Goal: Task Accomplishment & Management: Manage account settings

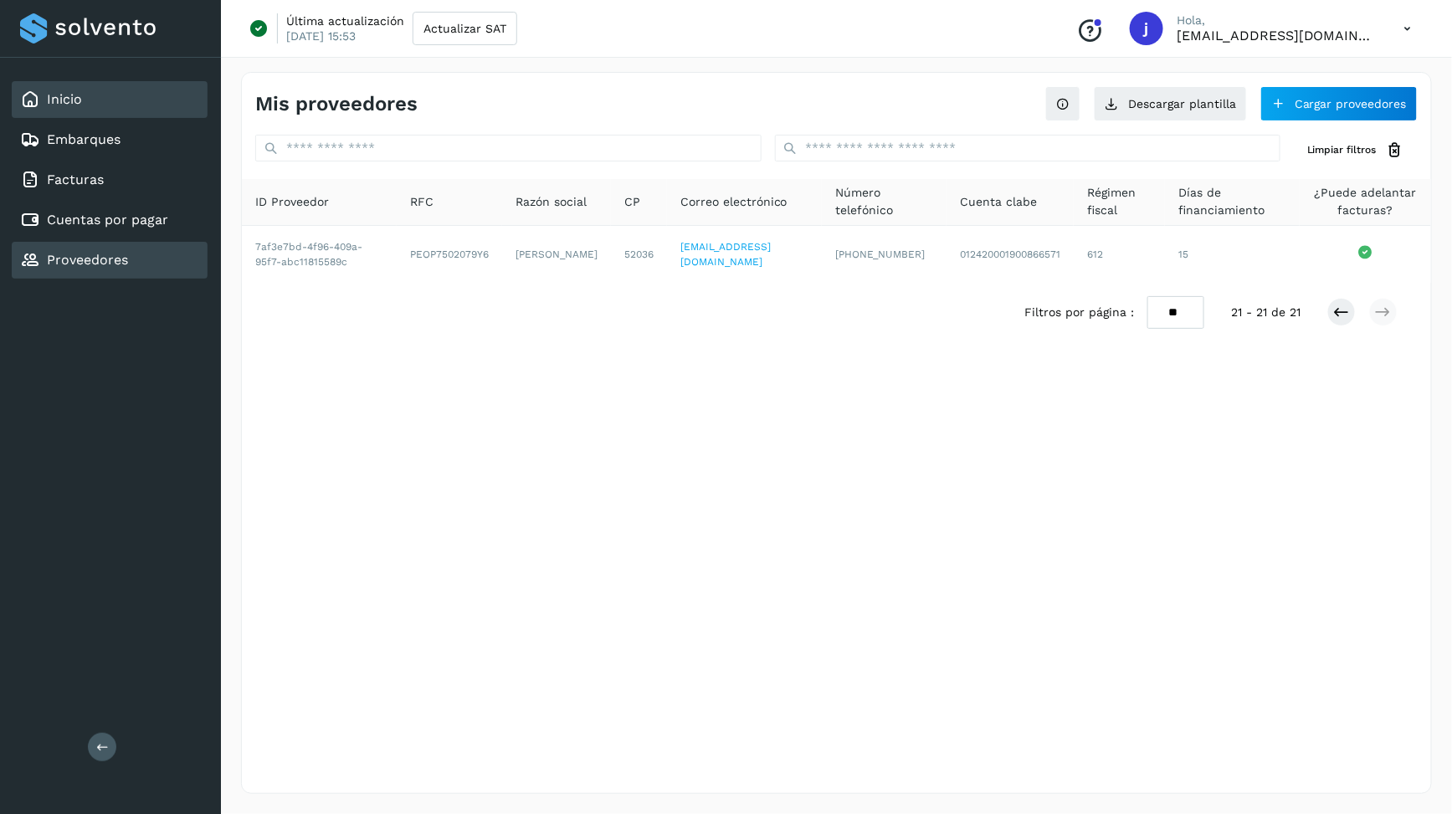
click at [97, 105] on div "Inicio" at bounding box center [110, 99] width 196 height 37
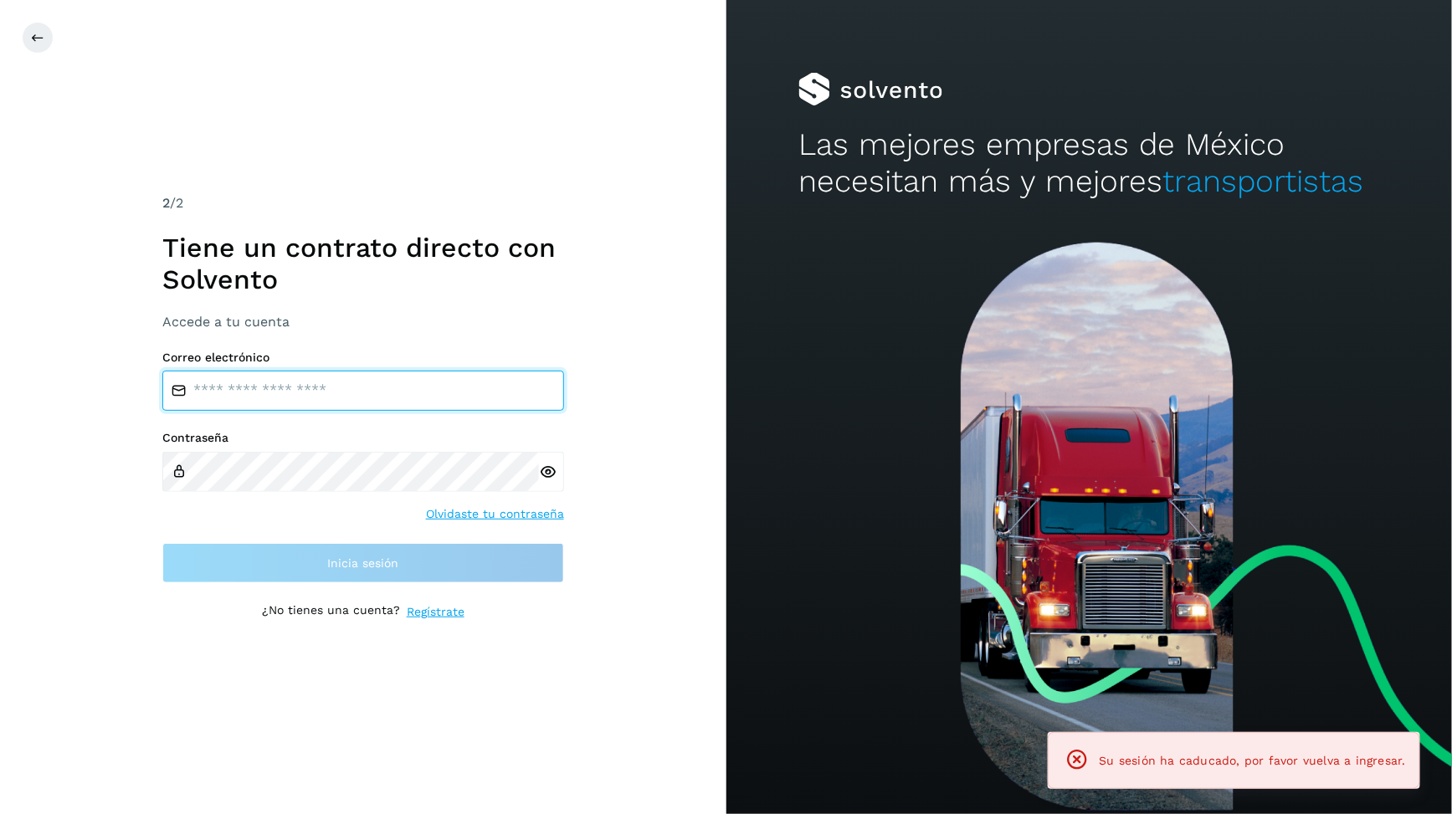
type input "**********"
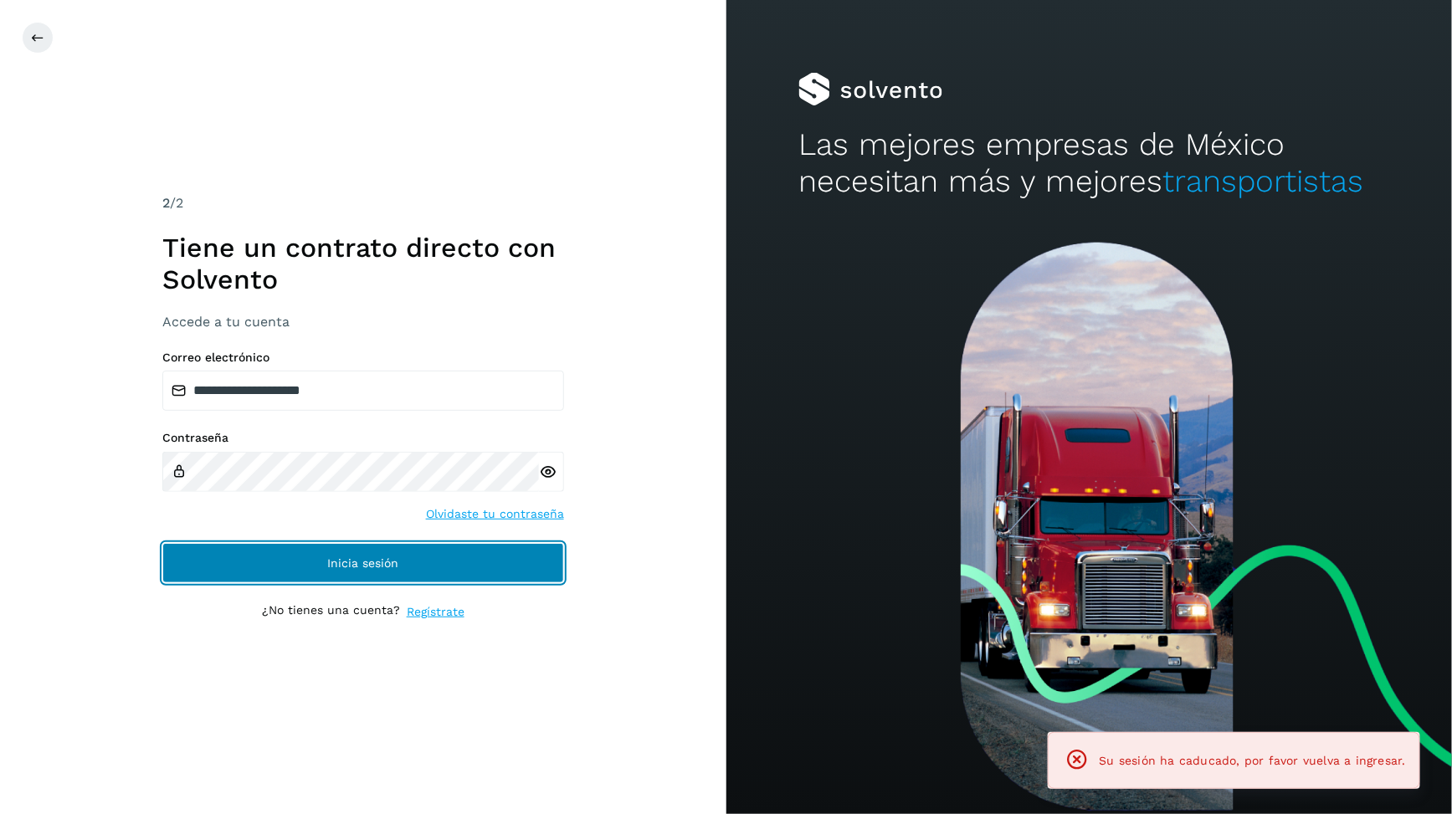
click at [413, 564] on button "Inicia sesión" at bounding box center [363, 563] width 402 height 40
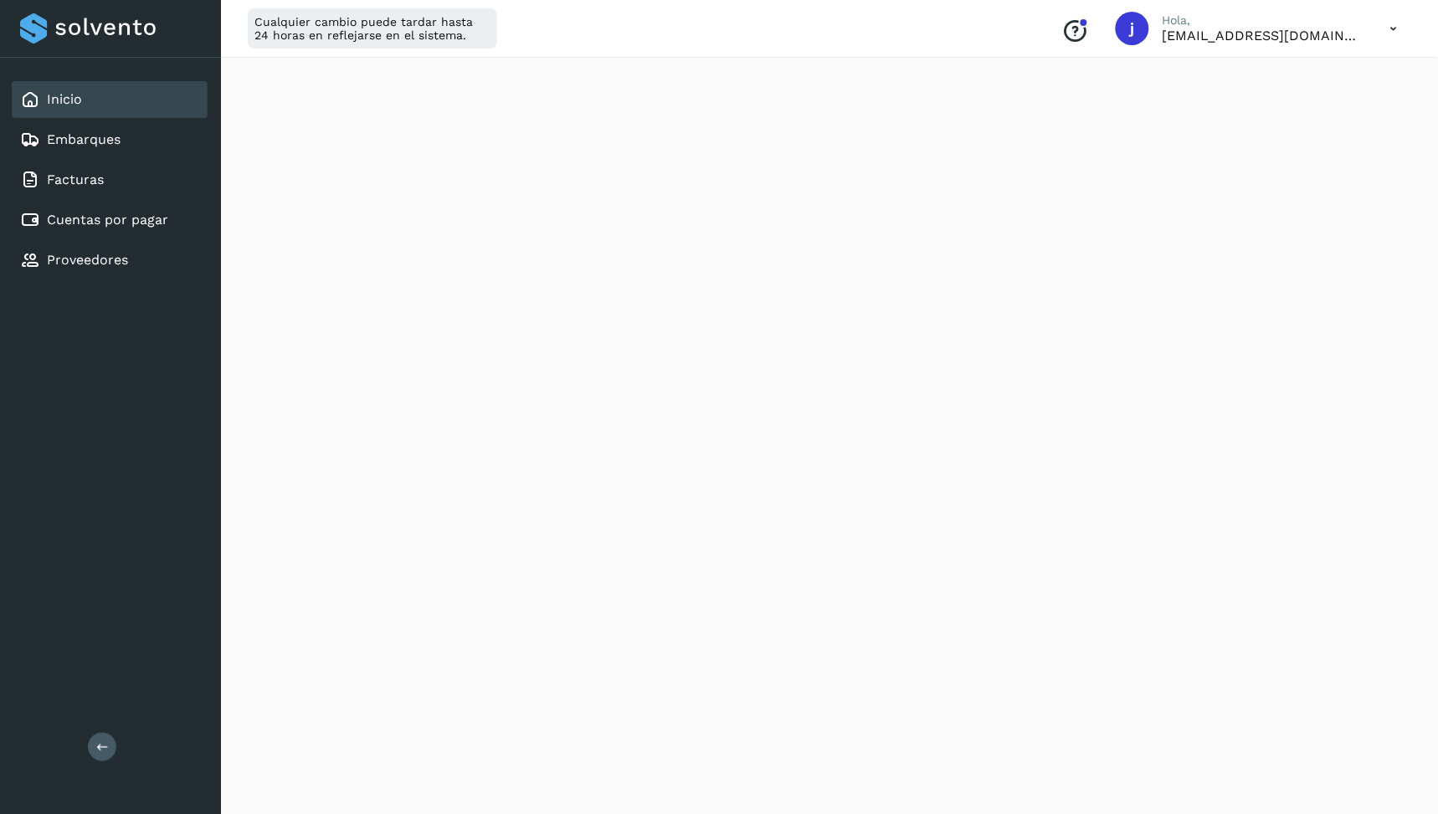
scroll to position [101, 0]
click at [104, 256] on link "Proveedores" at bounding box center [87, 260] width 81 height 16
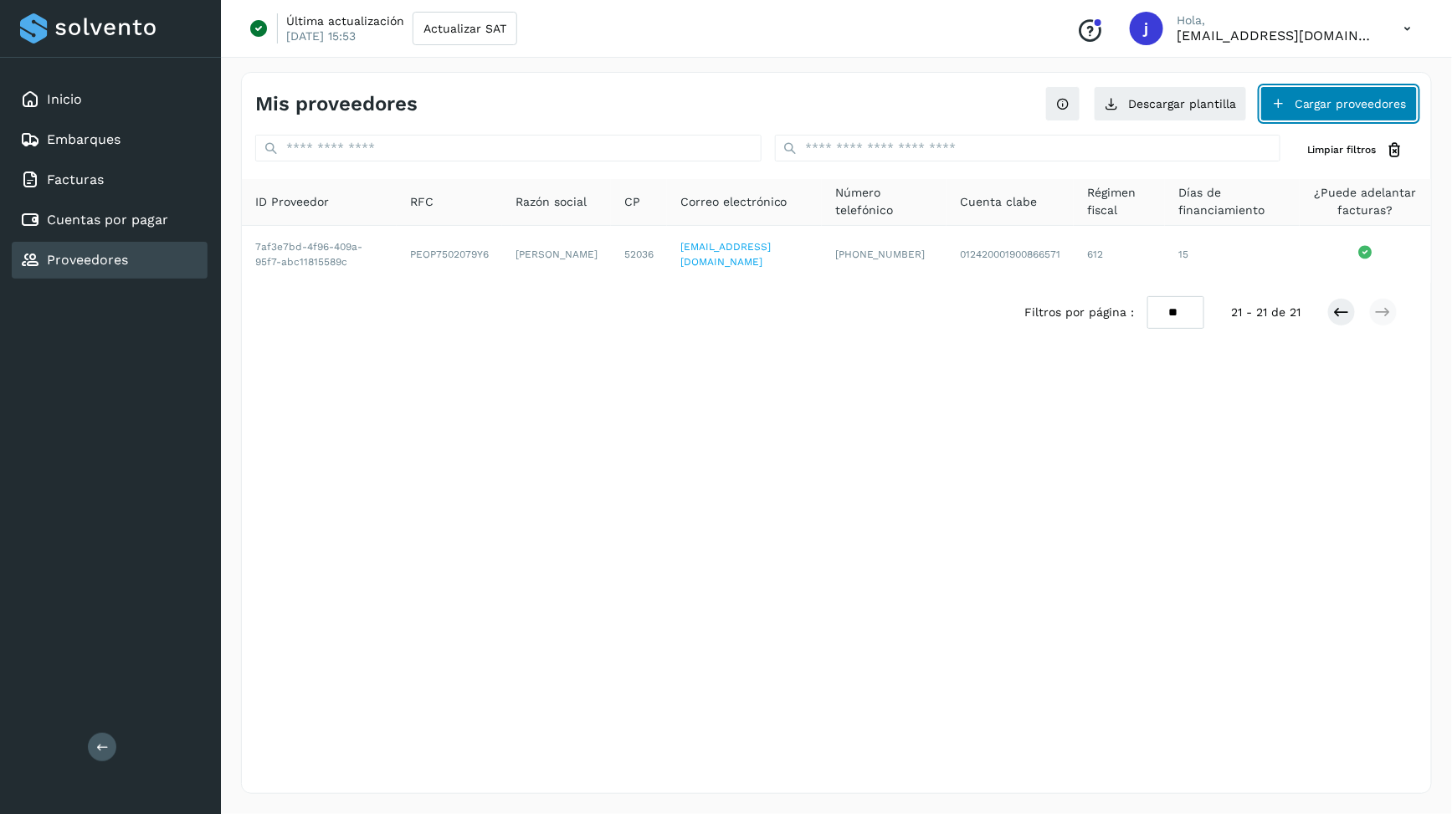
click at [1309, 103] on button "Cargar proveedores" at bounding box center [1338, 103] width 157 height 35
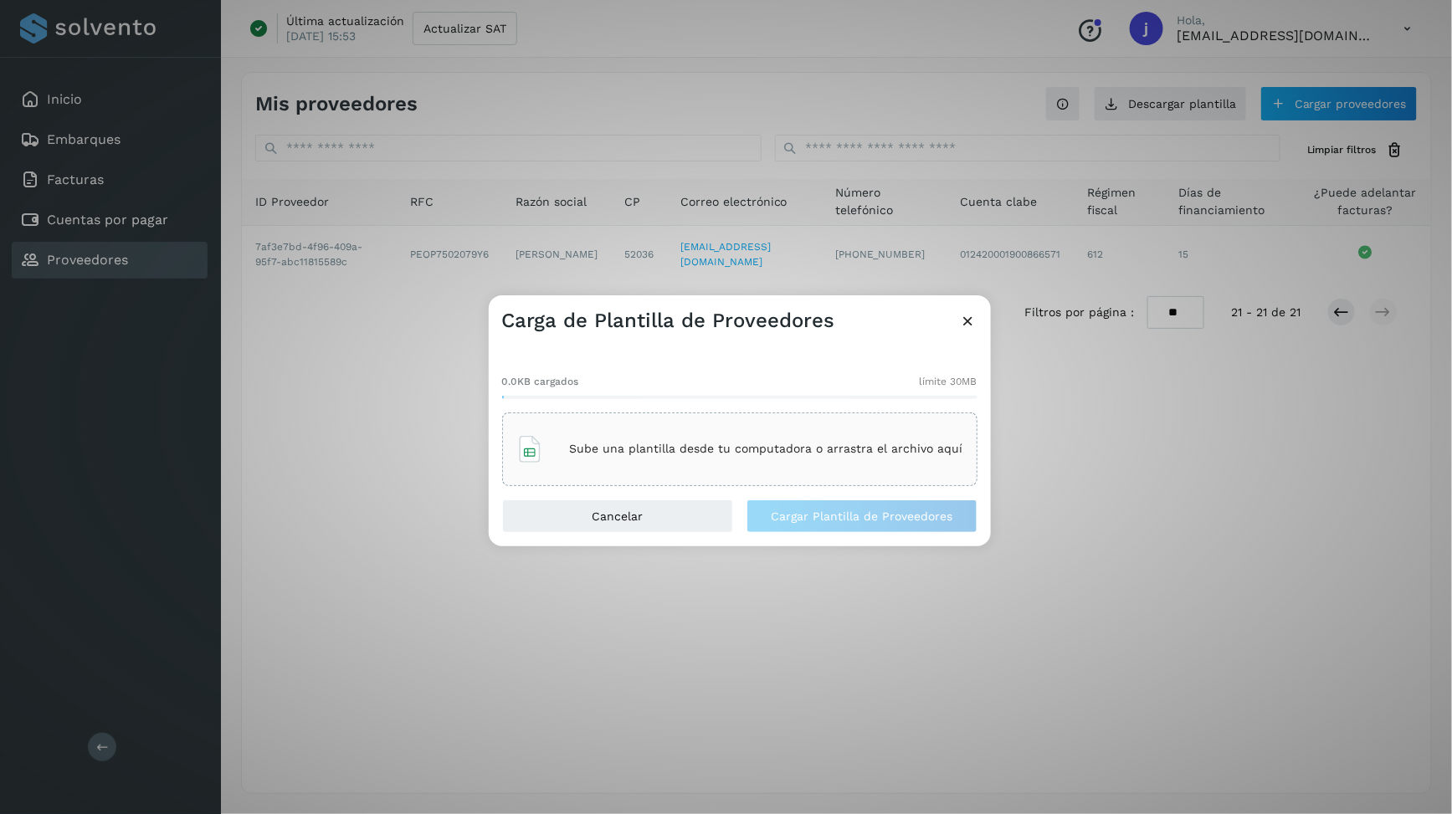
click at [835, 452] on p "Sube una plantilla desde tu computadora o arrastra el archivo aquí" at bounding box center [766, 449] width 393 height 14
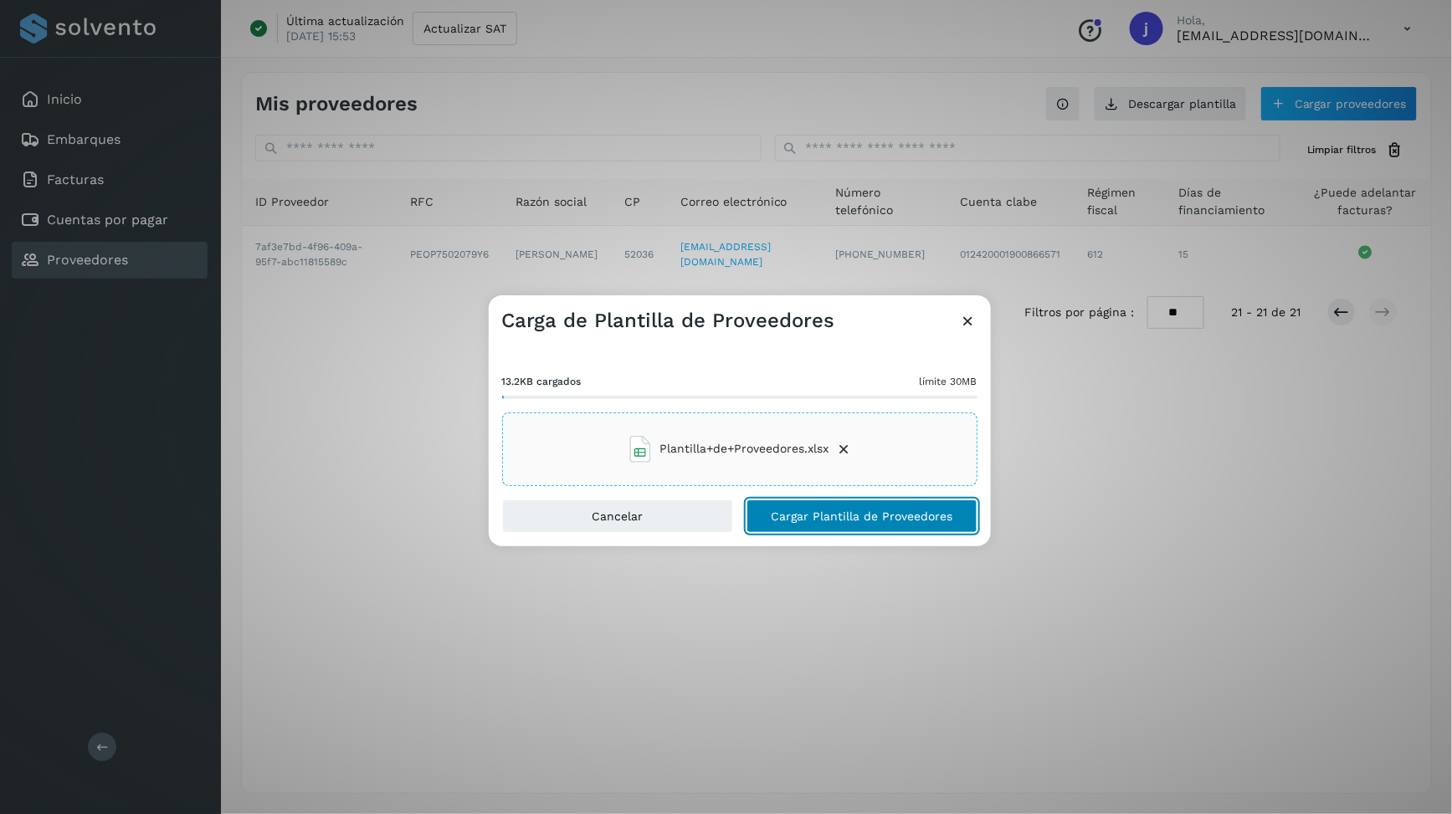
click at [907, 524] on button "Cargar Plantilla de Proveedores" at bounding box center [862, 516] width 231 height 33
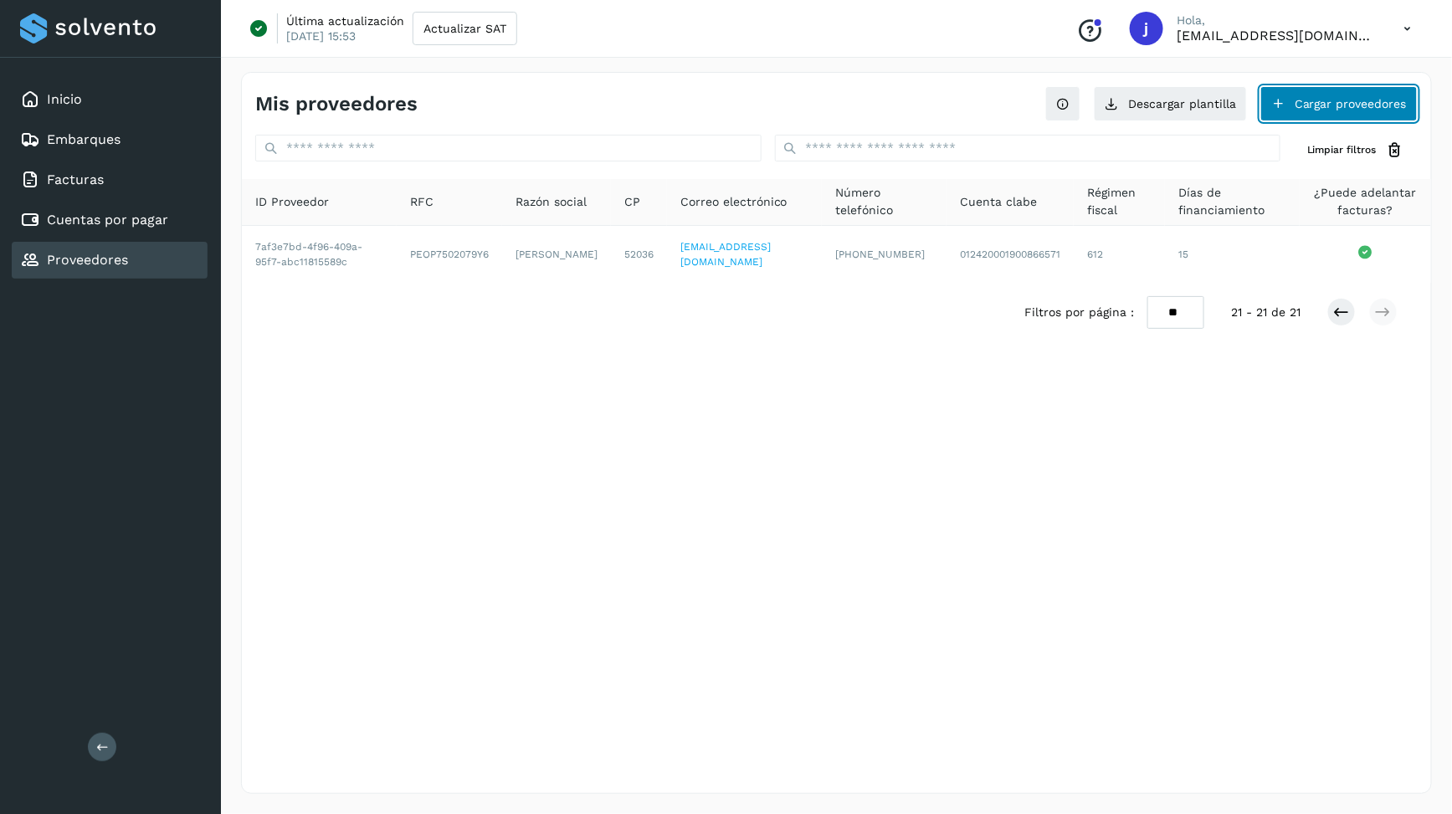
click at [1336, 102] on button "Cargar proveedores" at bounding box center [1338, 103] width 157 height 35
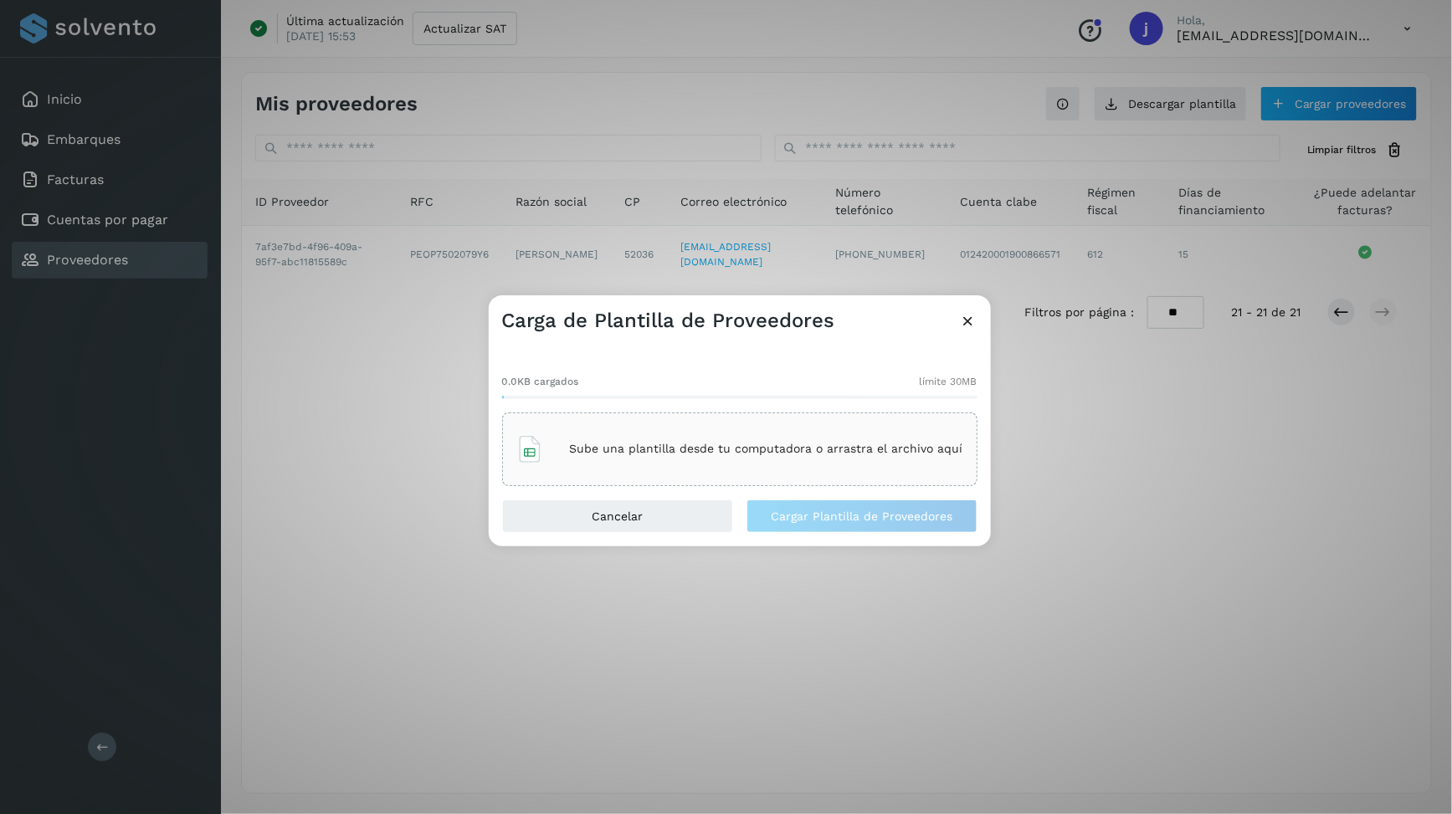
click at [839, 430] on div "Sube una plantilla desde tu computadora o arrastra el archivo aquí" at bounding box center [739, 449] width 447 height 45
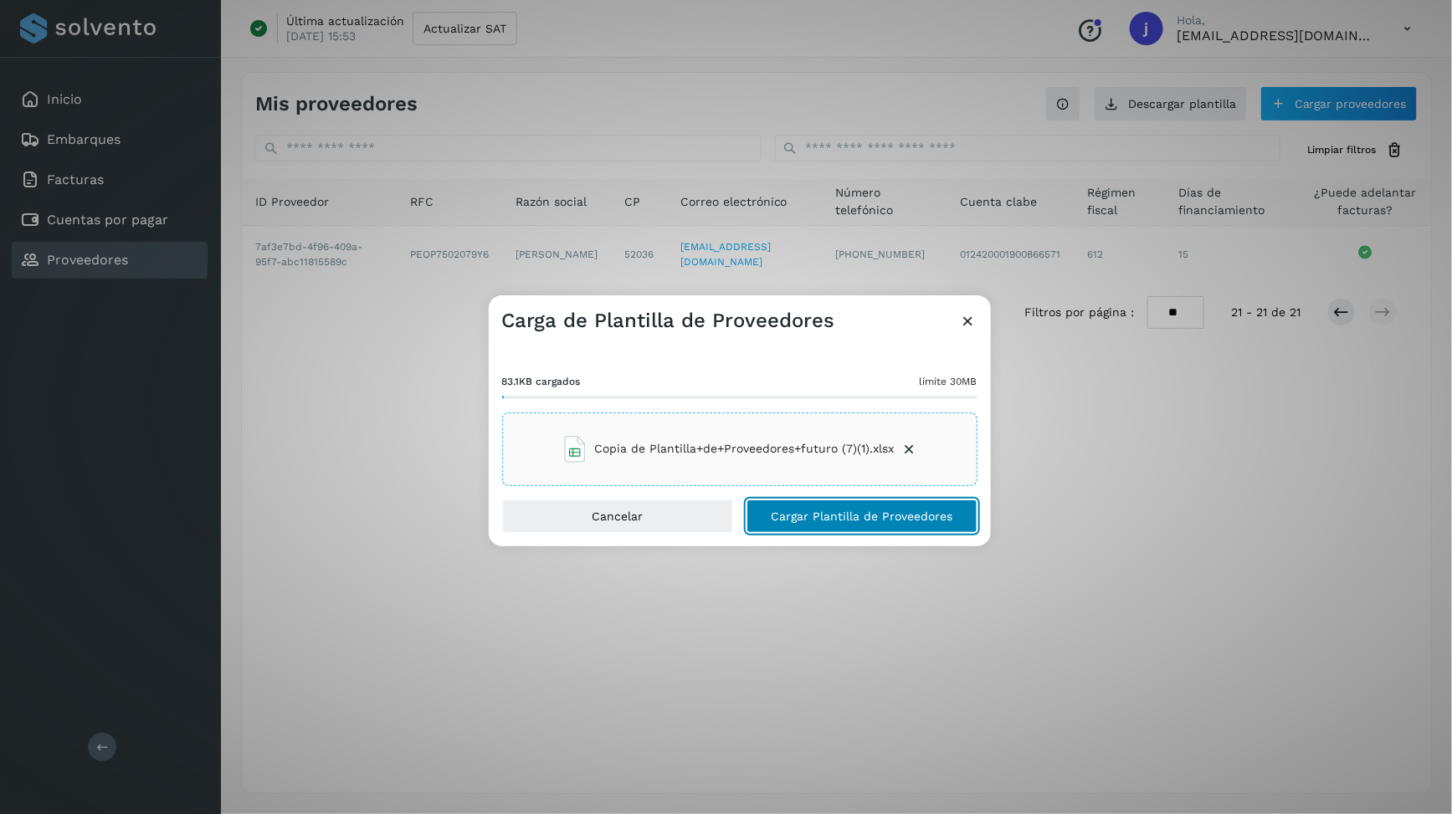
click at [854, 505] on button "Cargar Plantilla de Proveedores" at bounding box center [862, 516] width 231 height 33
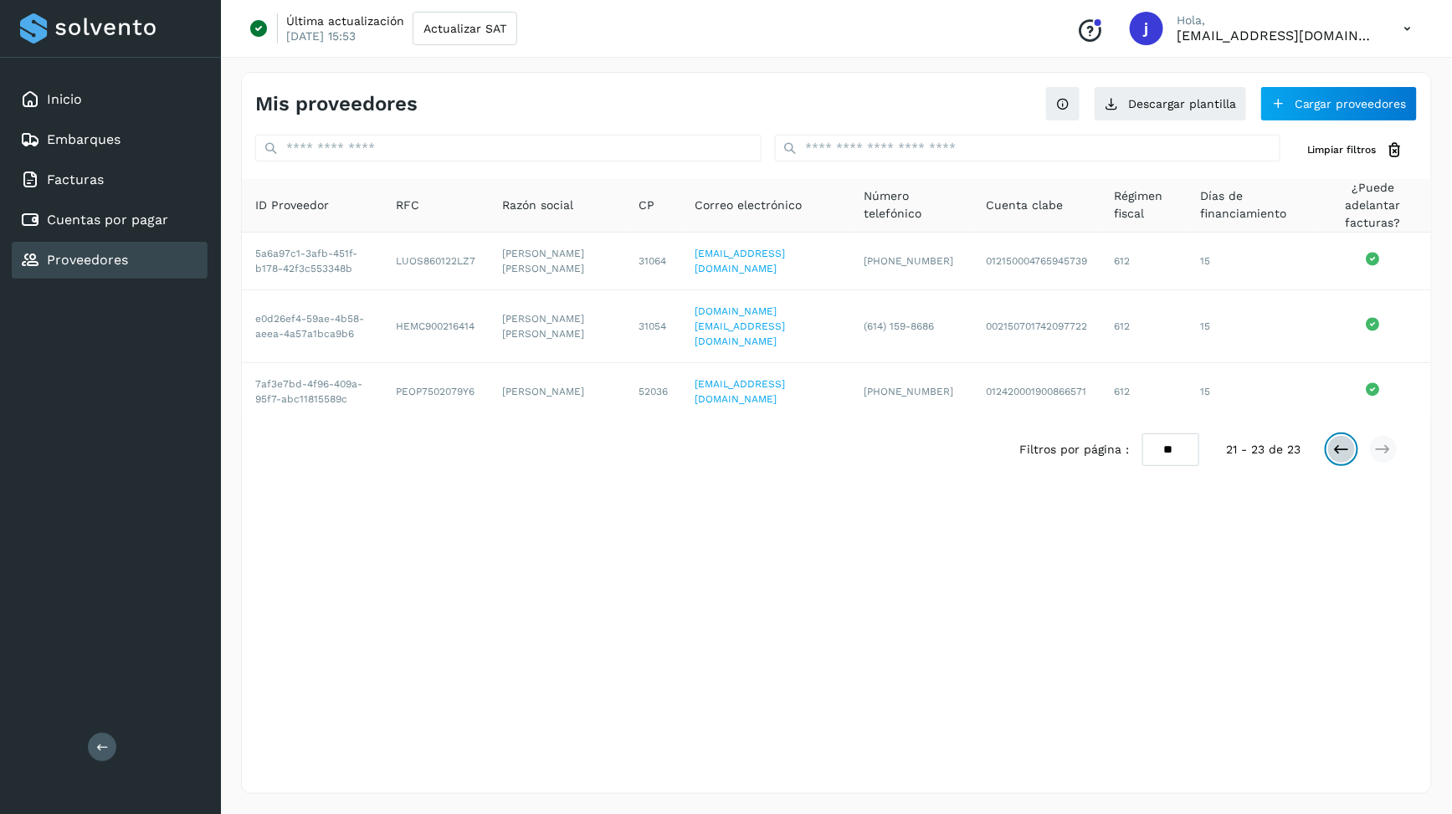
click at [1351, 438] on button at bounding box center [1341, 449] width 28 height 28
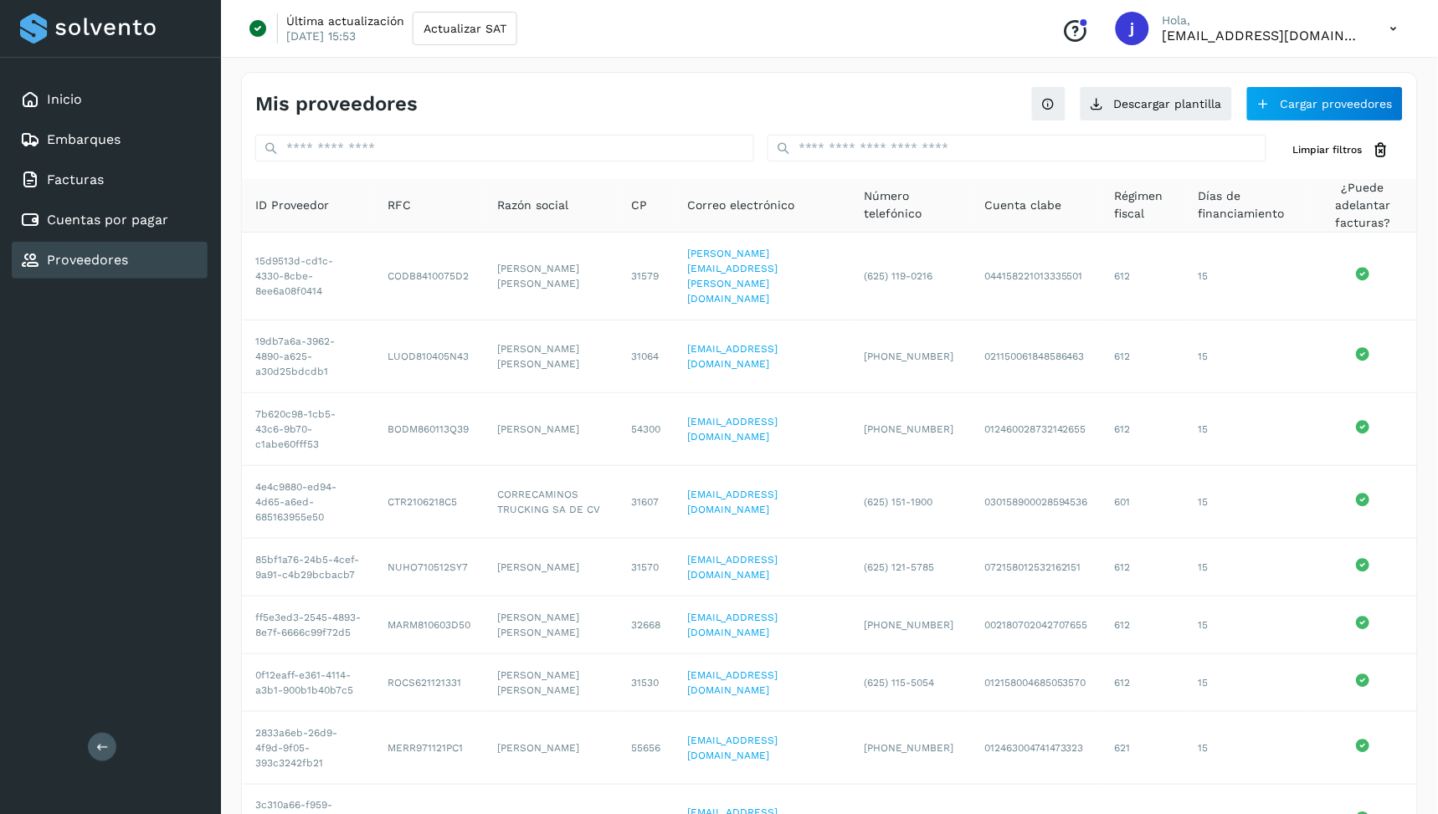
scroll to position [211, 0]
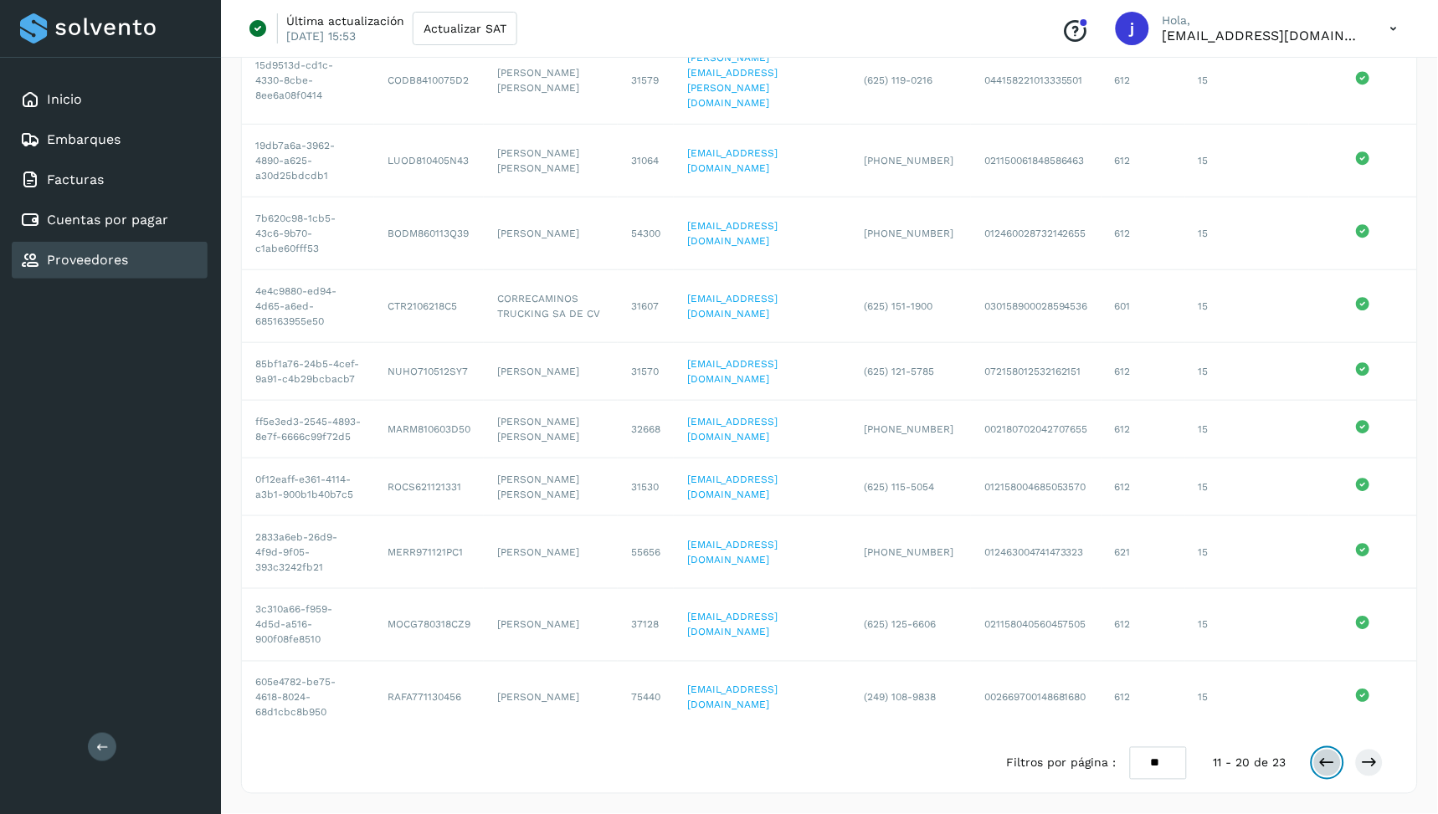
click at [1331, 678] on icon at bounding box center [1327, 763] width 17 height 17
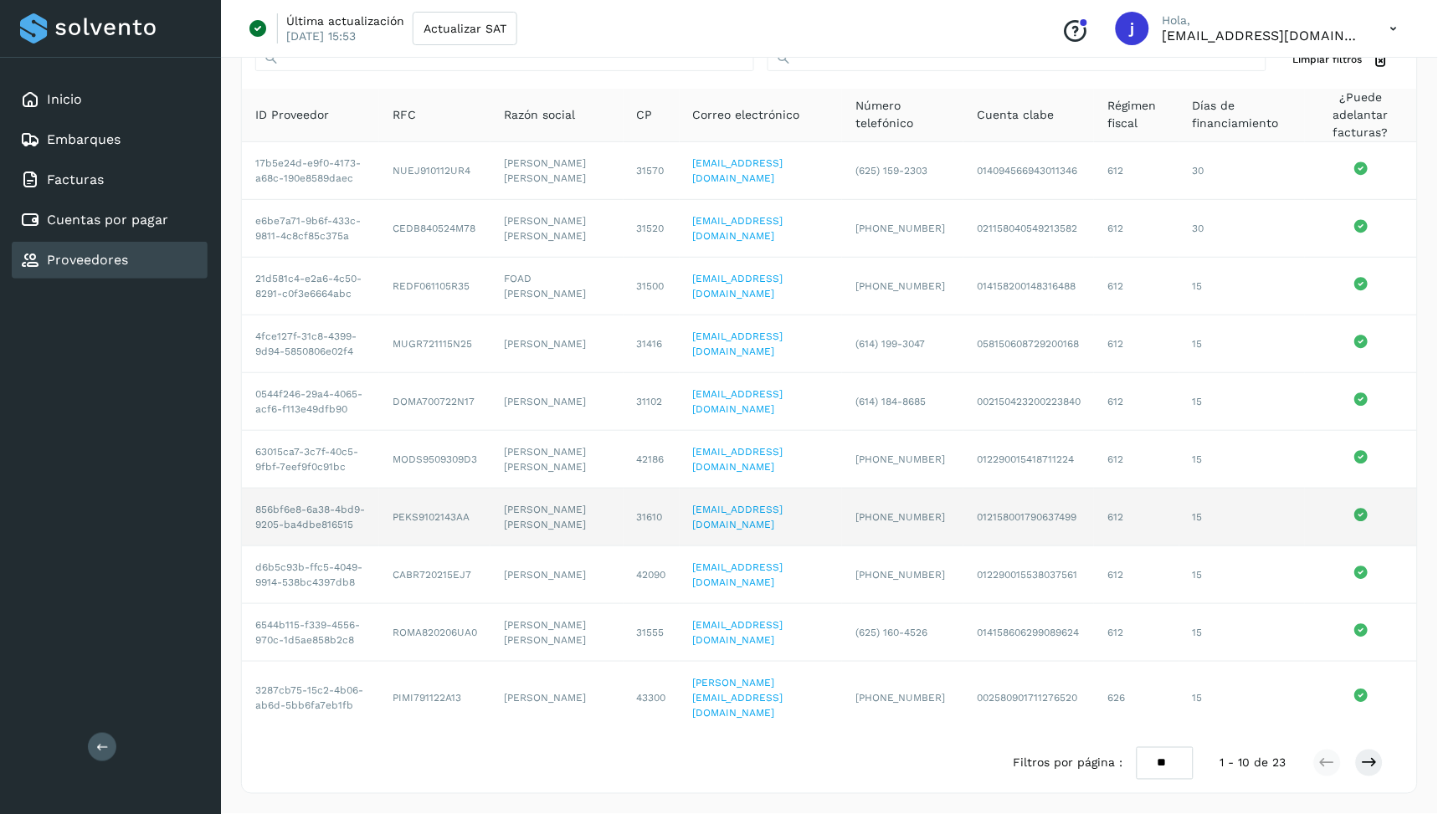
scroll to position [0, 0]
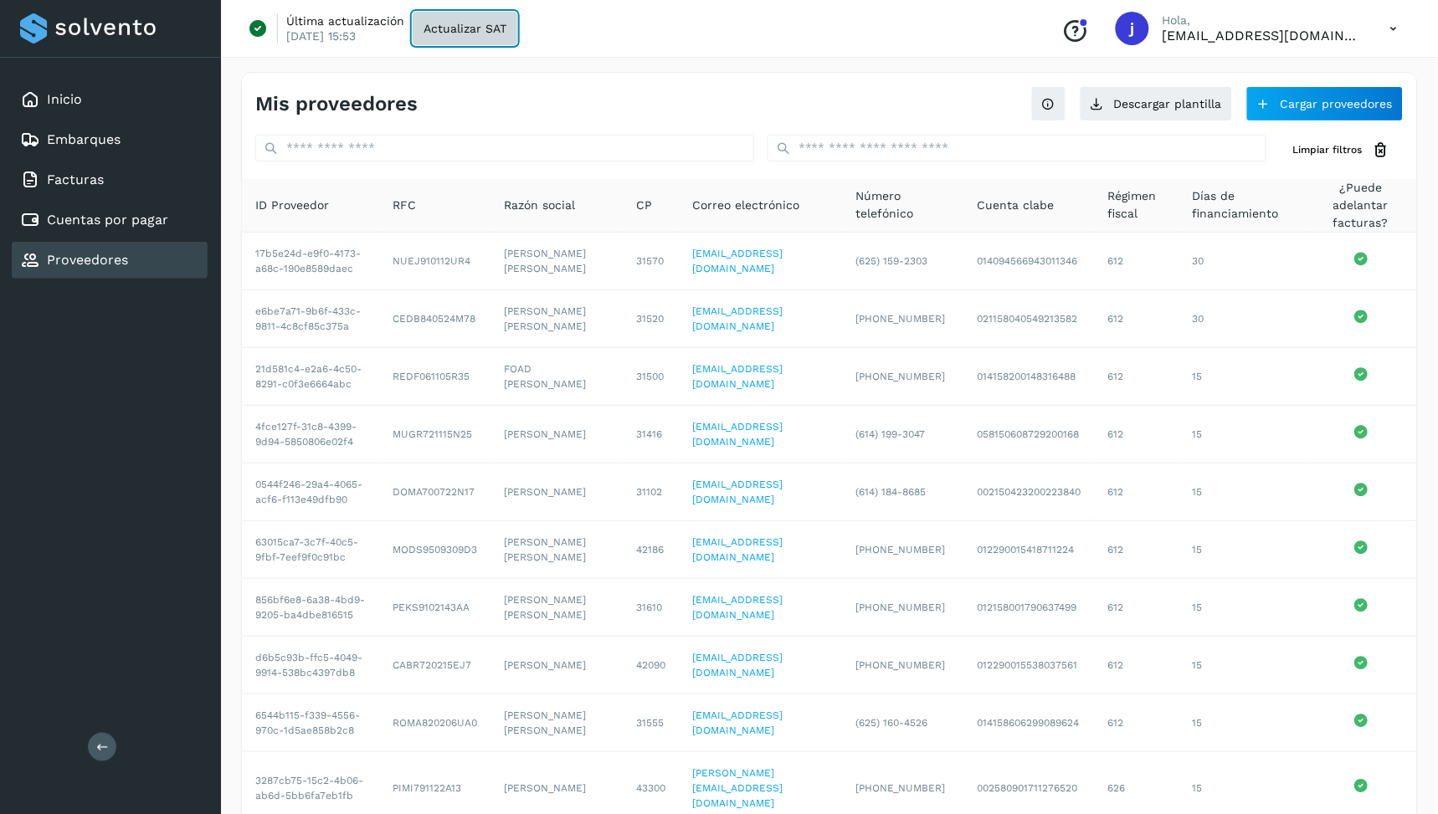
click at [475, 30] on span "Actualizar SAT" at bounding box center [464, 29] width 83 height 12
click at [1051, 102] on icon at bounding box center [1048, 103] width 13 height 13
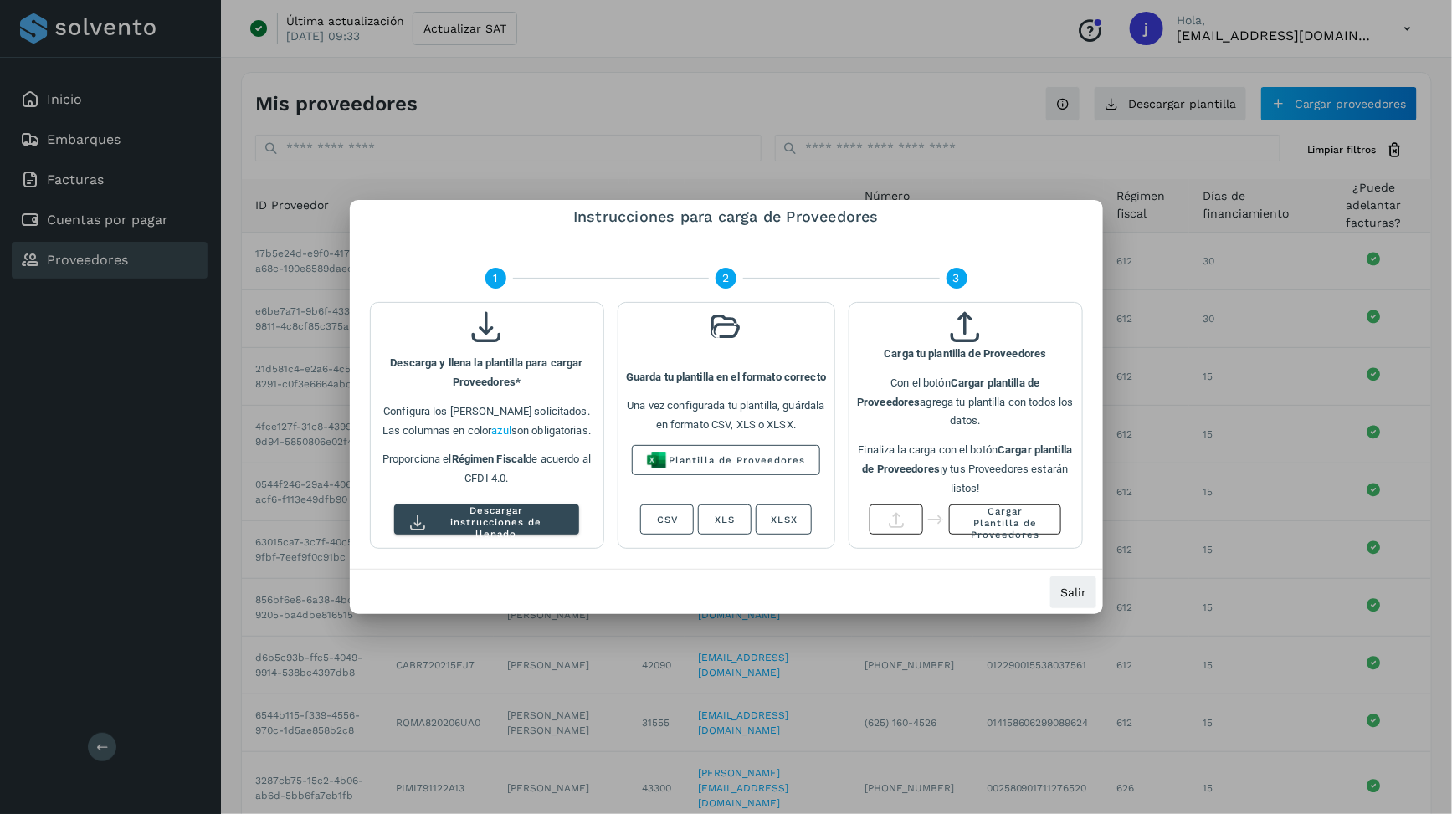
click at [958, 107] on div at bounding box center [726, 407] width 1452 height 814
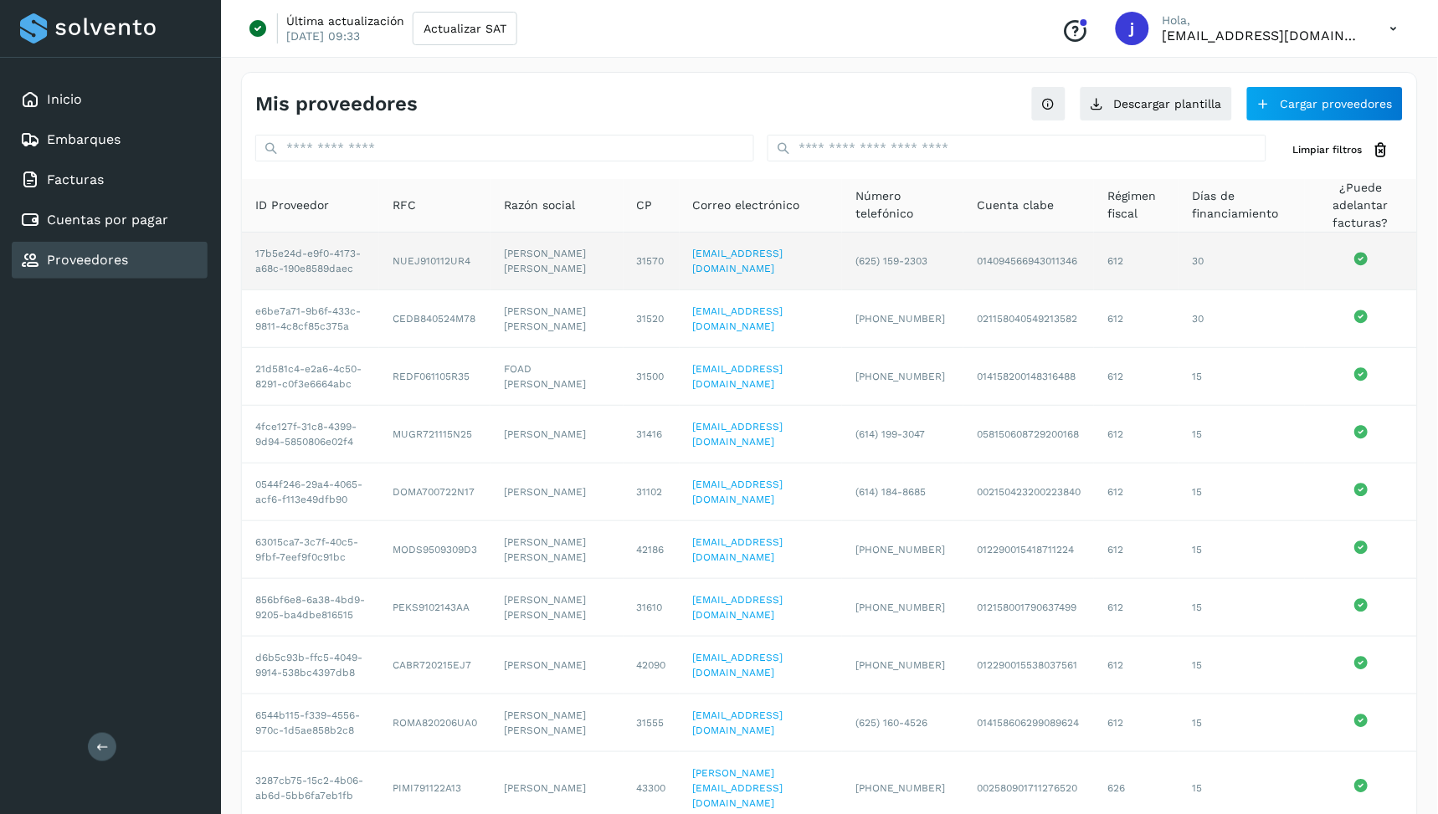
click at [541, 290] on td "[PERSON_NAME] [PERSON_NAME]" at bounding box center [556, 262] width 133 height 58
click at [357, 273] on td "17b5e24d-e9f0-4173-a68c-190e8589daec" at bounding box center [310, 262] width 137 height 58
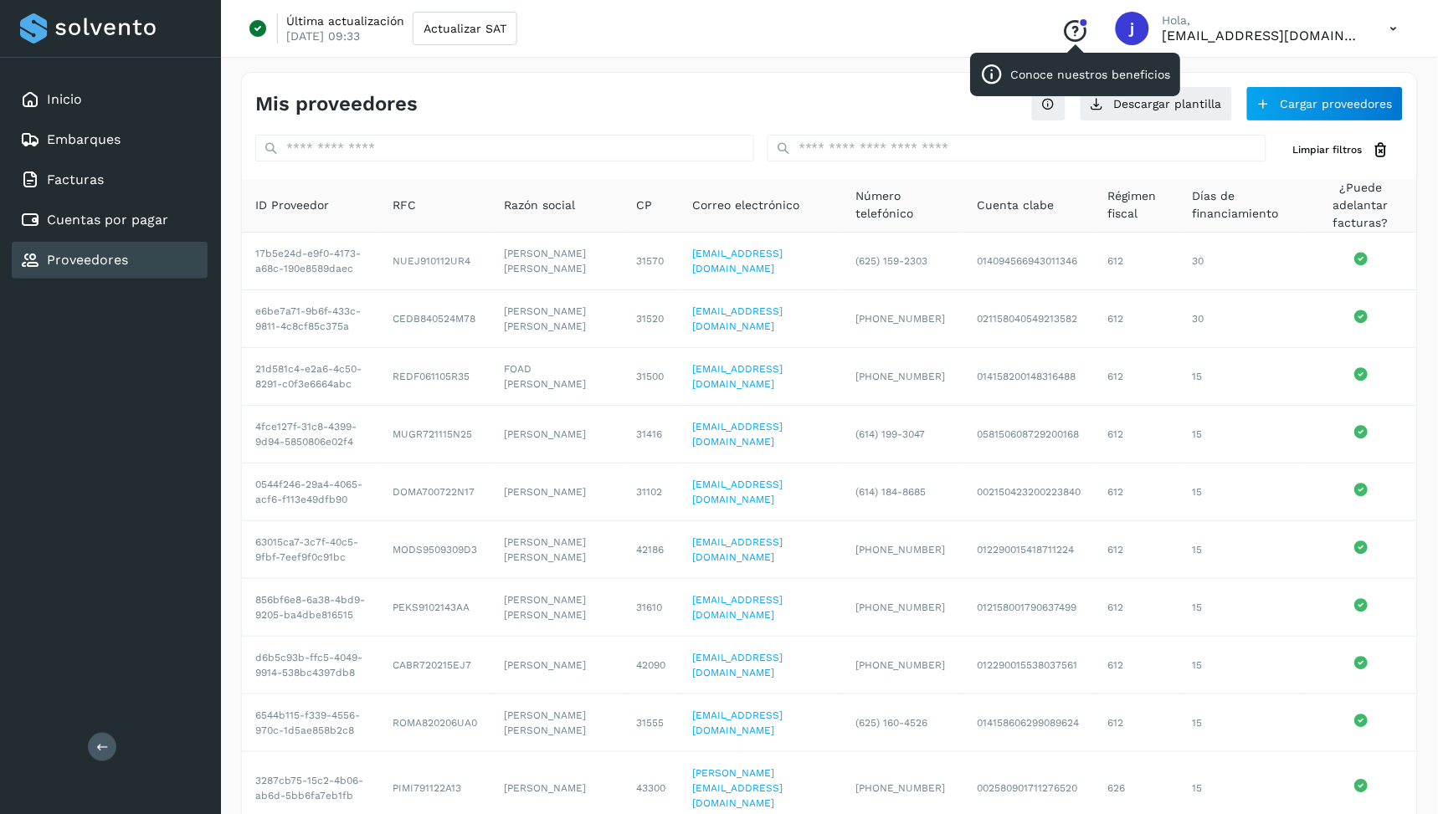
click at [1089, 42] on icon "Conoce nuestros beneficios" at bounding box center [1075, 31] width 27 height 27
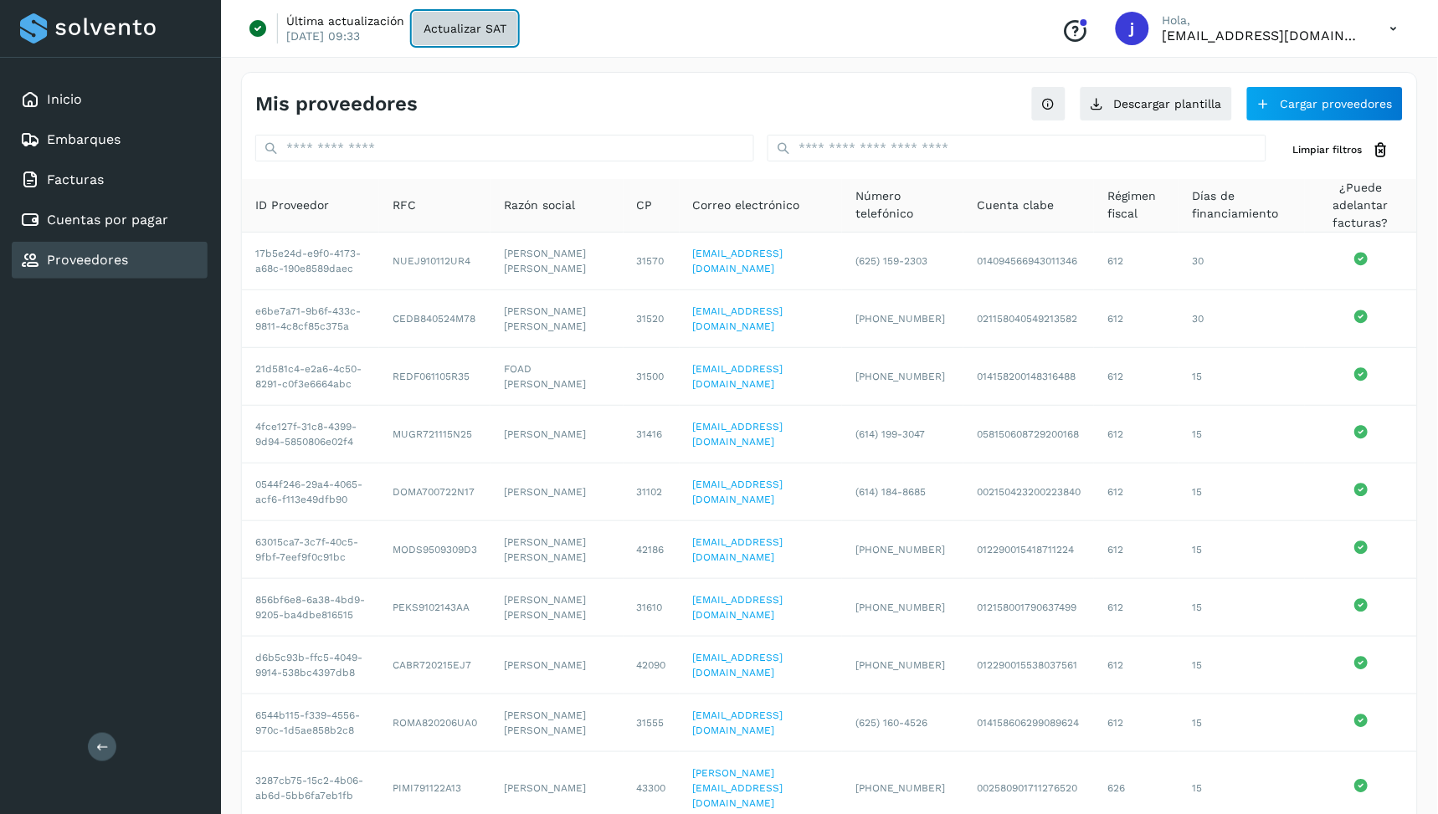
click at [478, 39] on button "Actualizar SAT" at bounding box center [465, 28] width 105 height 33
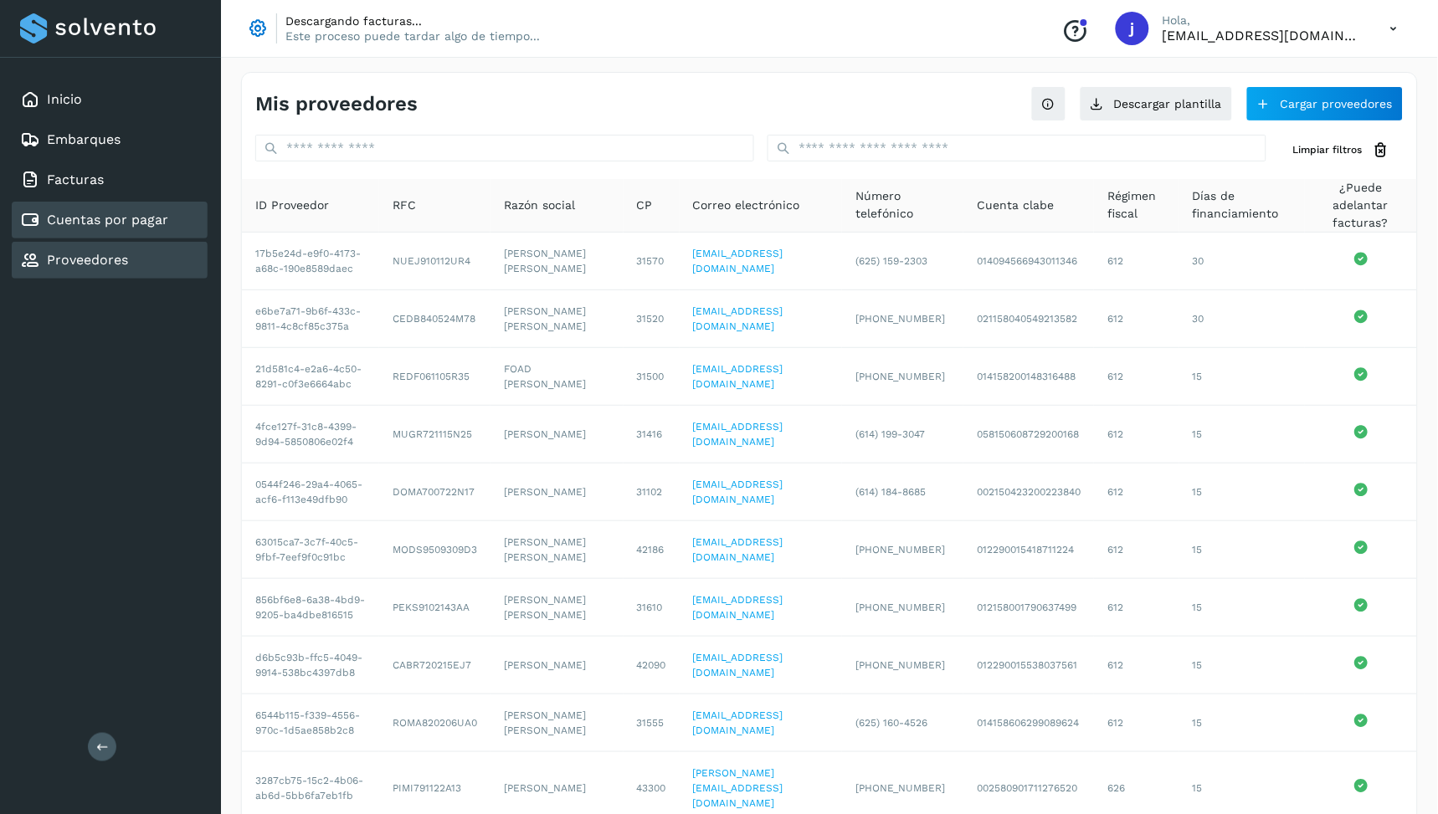
click at [127, 215] on link "Cuentas por pagar" at bounding box center [107, 220] width 121 height 16
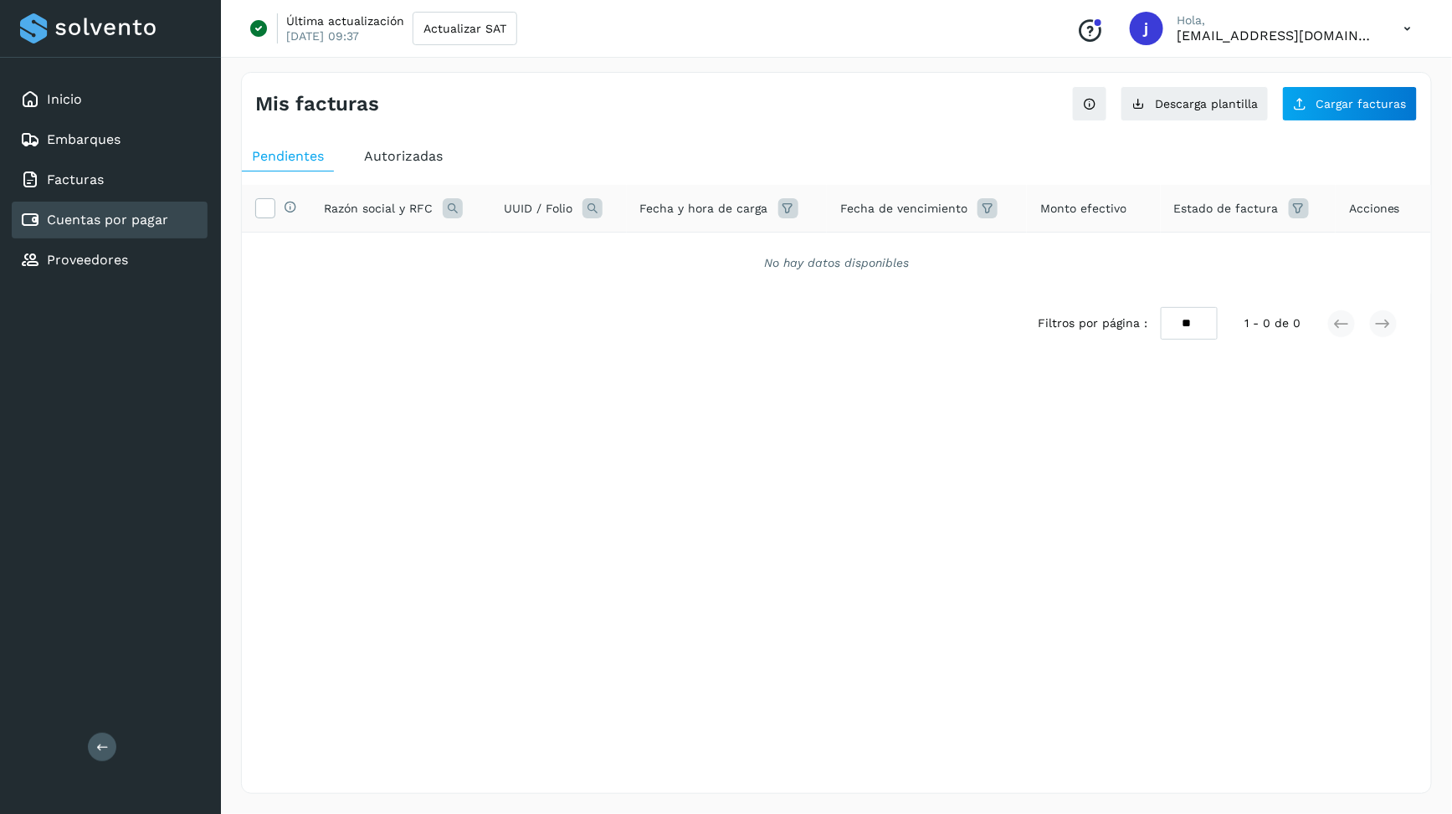
click at [1235, 678] on div "Mis facturas Ver instrucciones para cargar Facturas Descarga plantilla Cargar f…" at bounding box center [836, 433] width 1191 height 722
click at [115, 176] on div "Facturas" at bounding box center [110, 180] width 196 height 37
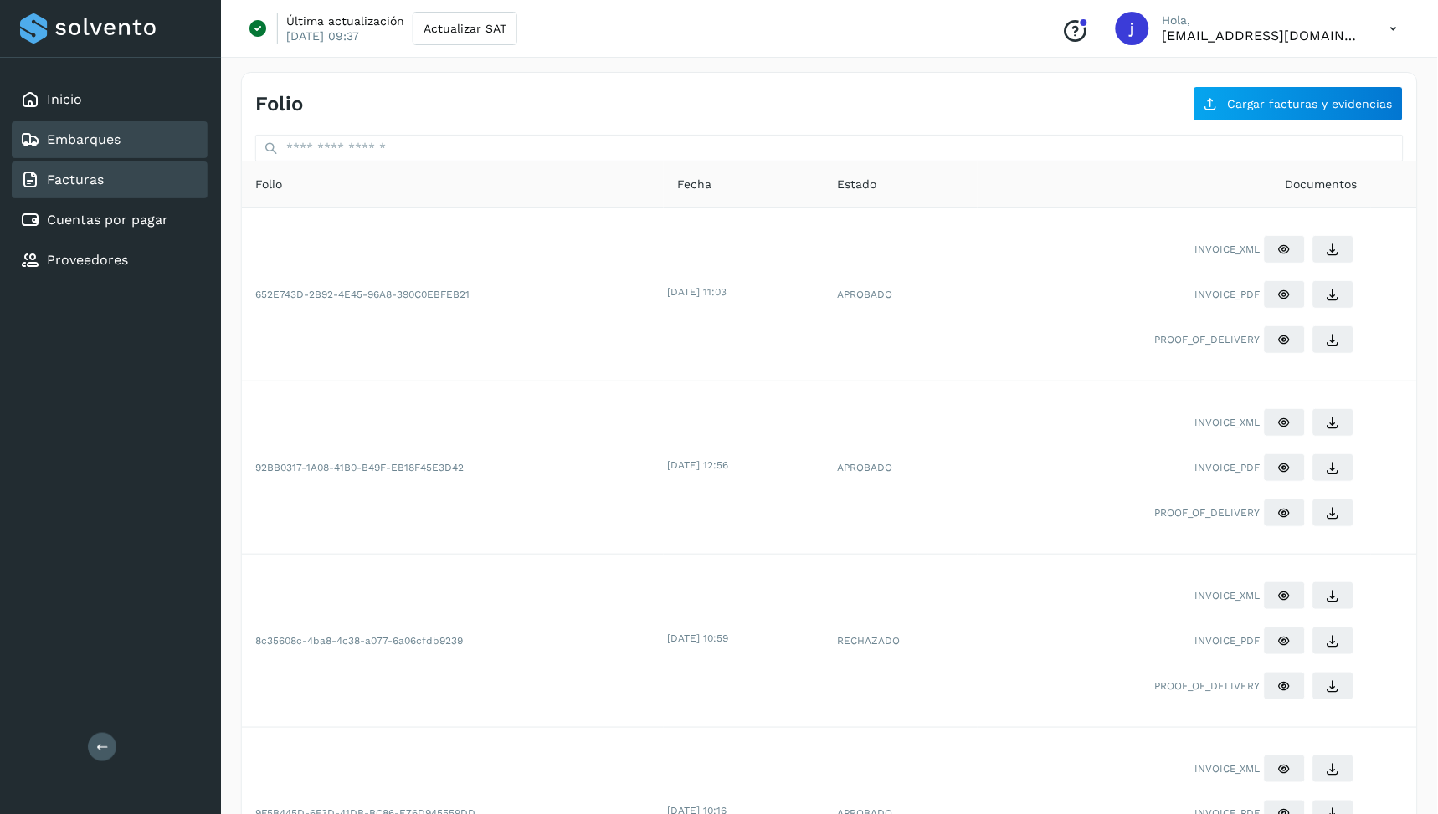
click at [111, 136] on link "Embarques" at bounding box center [84, 139] width 74 height 16
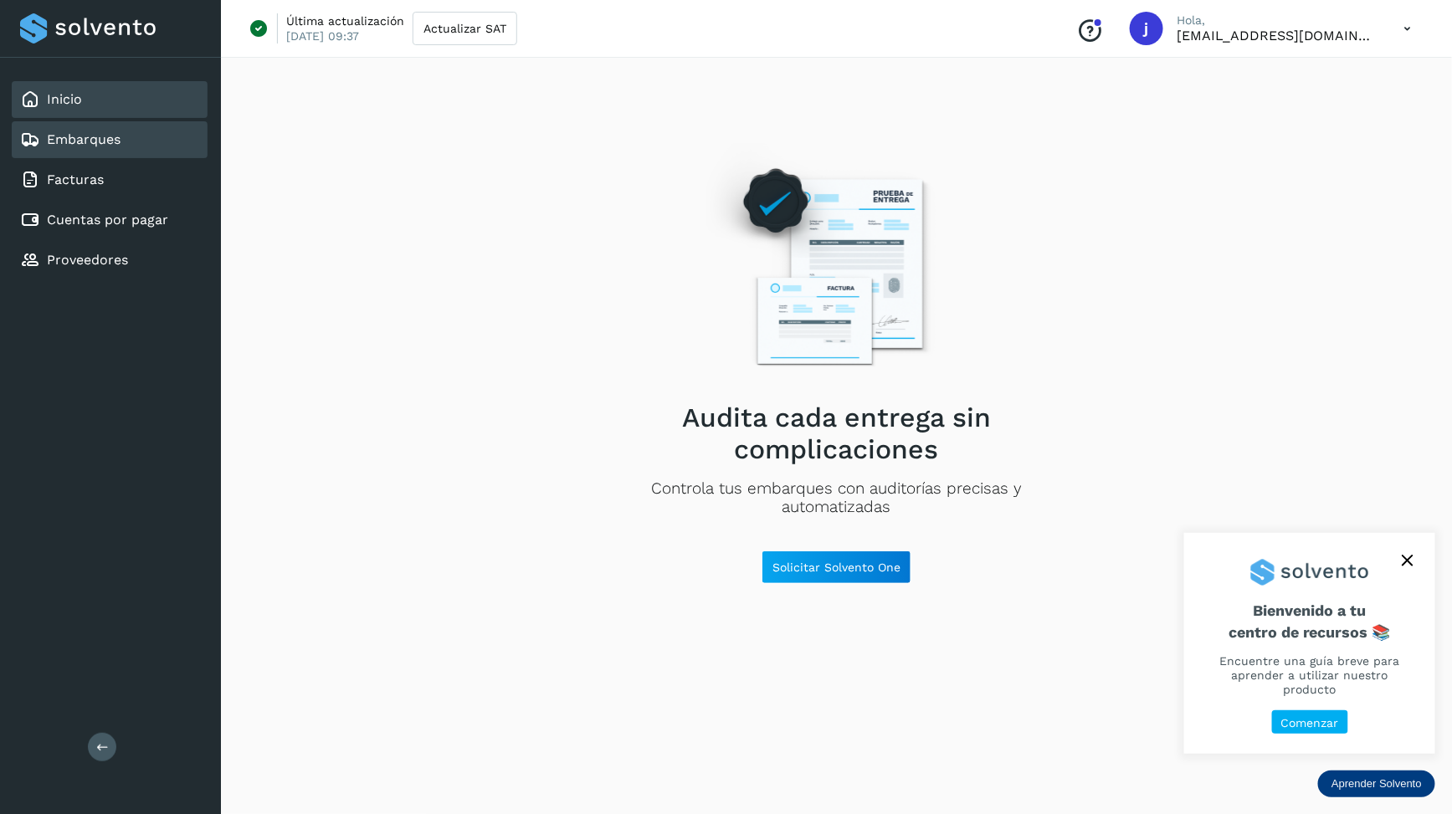
click at [94, 105] on div "Inicio" at bounding box center [110, 99] width 196 height 37
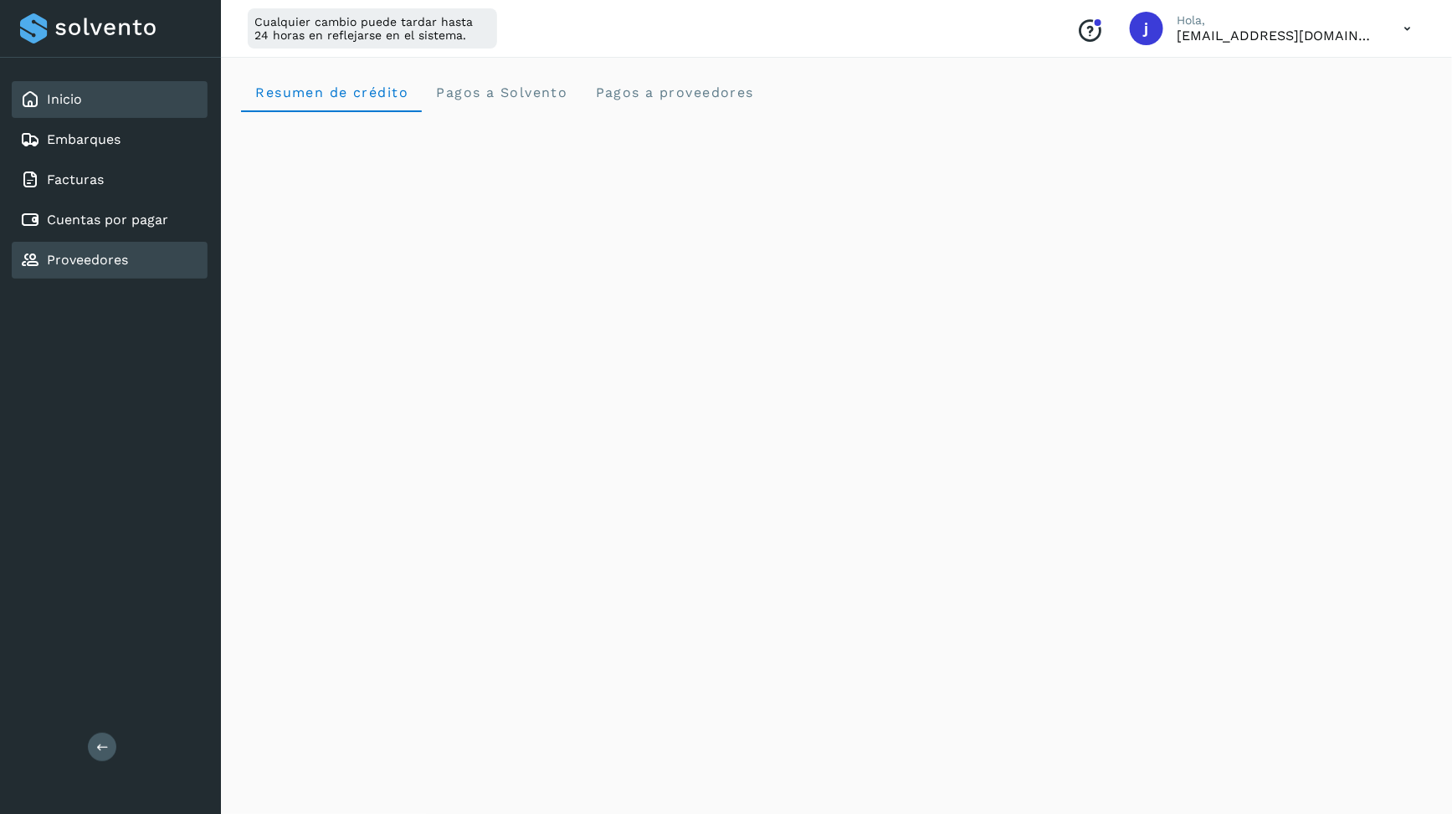
click at [98, 257] on link "Proveedores" at bounding box center [87, 260] width 81 height 16
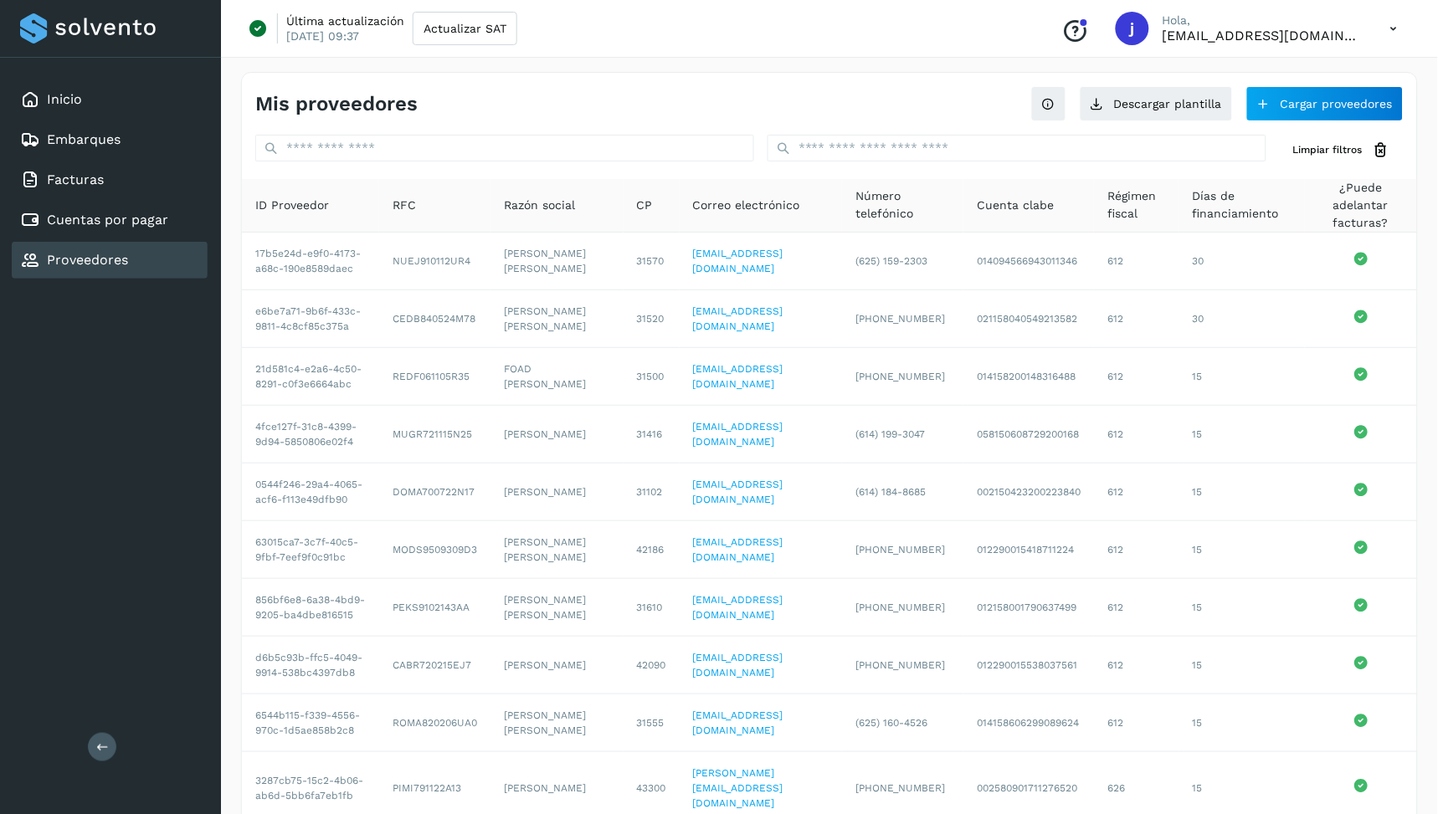
click at [257, 28] on icon at bounding box center [258, 28] width 21 height 20
click at [319, 19] on p "Última actualización" at bounding box center [345, 20] width 118 height 15
click at [333, 31] on p "[DATE] 09:37" at bounding box center [322, 35] width 73 height 15
click at [1388, 28] on icon at bounding box center [1394, 29] width 34 height 34
click at [1388, 28] on div at bounding box center [719, 407] width 1438 height 814
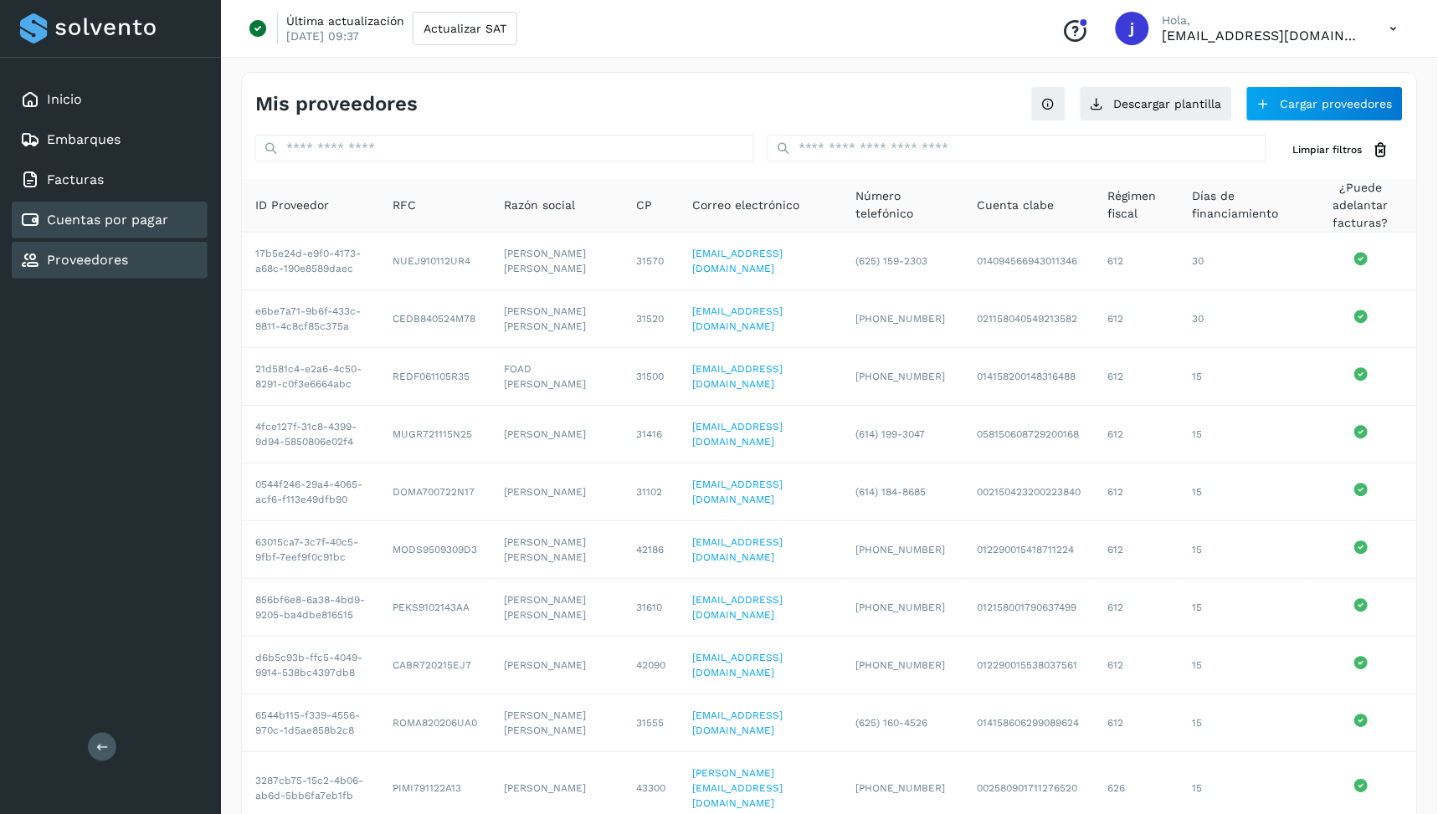
click at [109, 212] on link "Cuentas por pagar" at bounding box center [107, 220] width 121 height 16
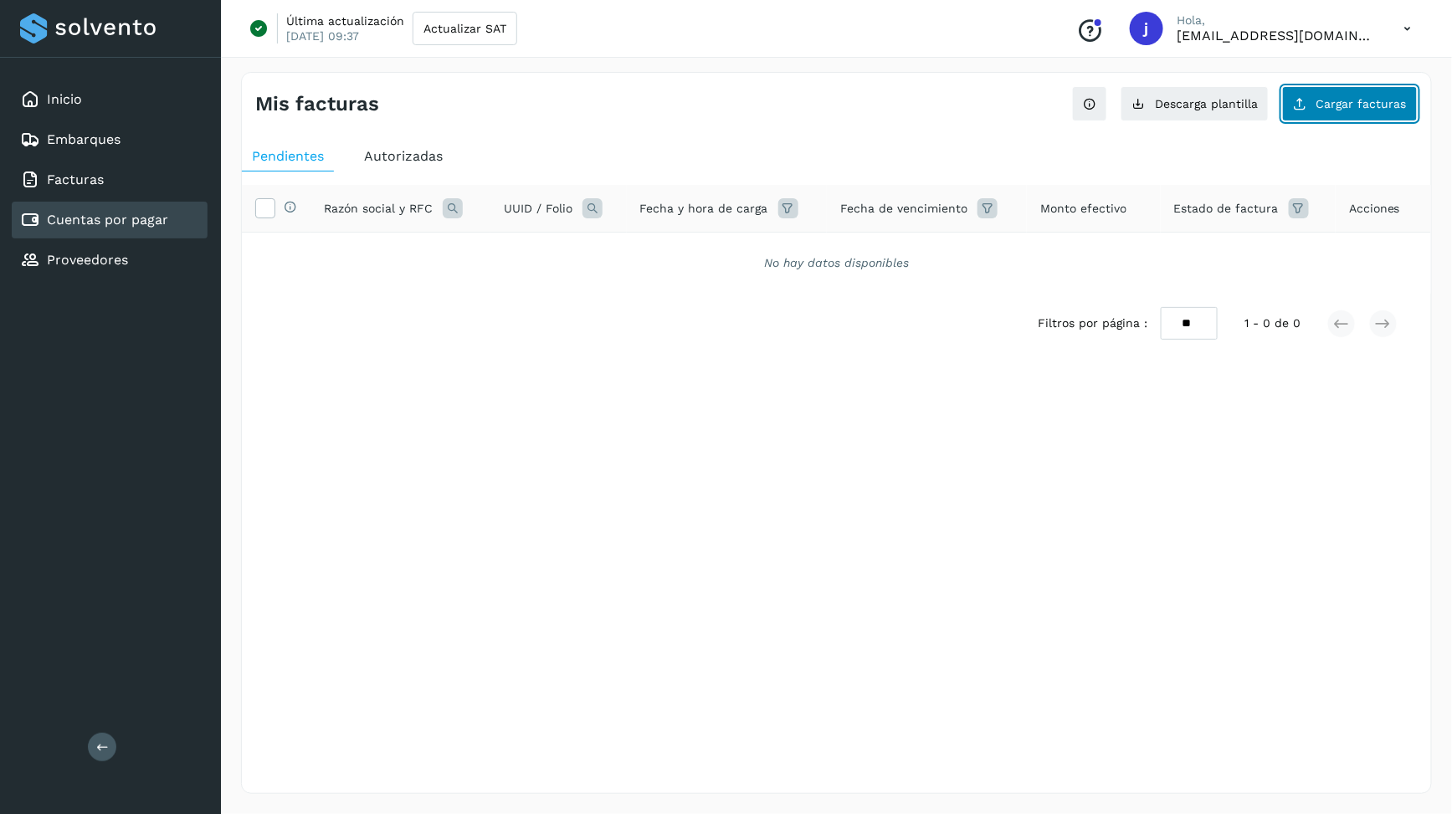
click at [1306, 97] on icon at bounding box center [1299, 103] width 13 height 13
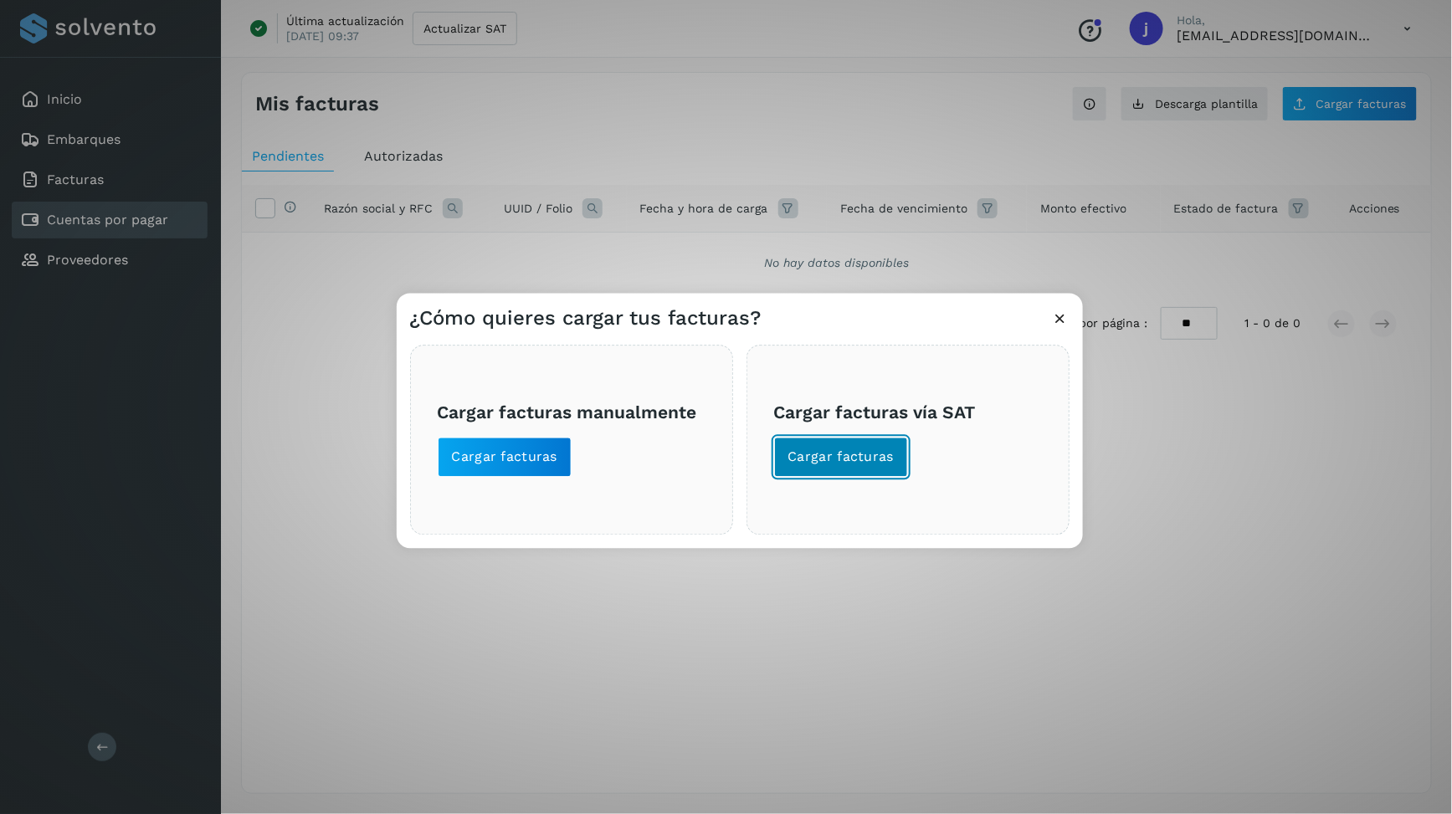
click at [839, 469] on button "Cargar facturas" at bounding box center [841, 457] width 135 height 40
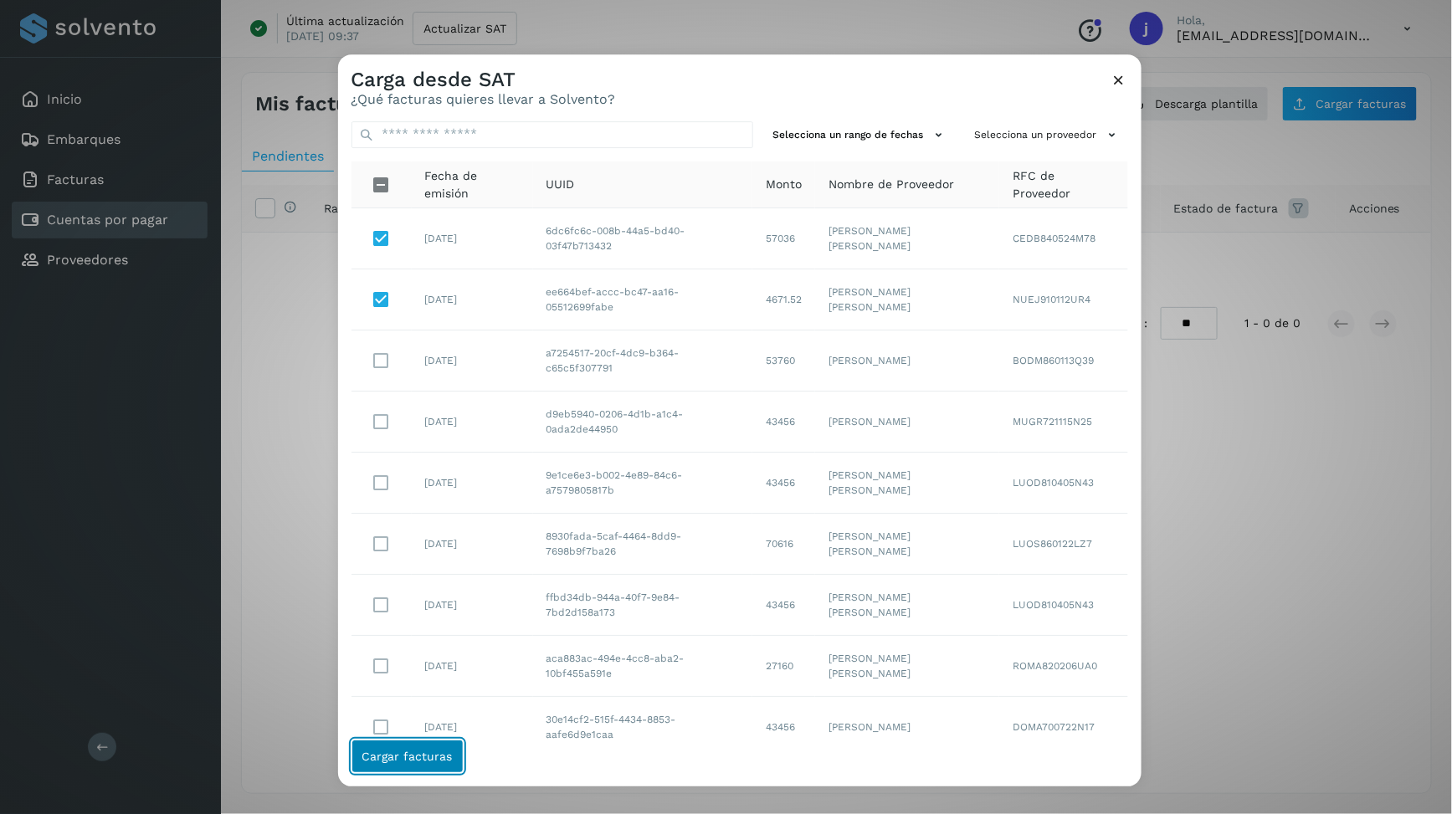
click at [431, 678] on span "Cargar facturas" at bounding box center [407, 757] width 90 height 12
